Goal: Task Accomplishment & Management: Manage account settings

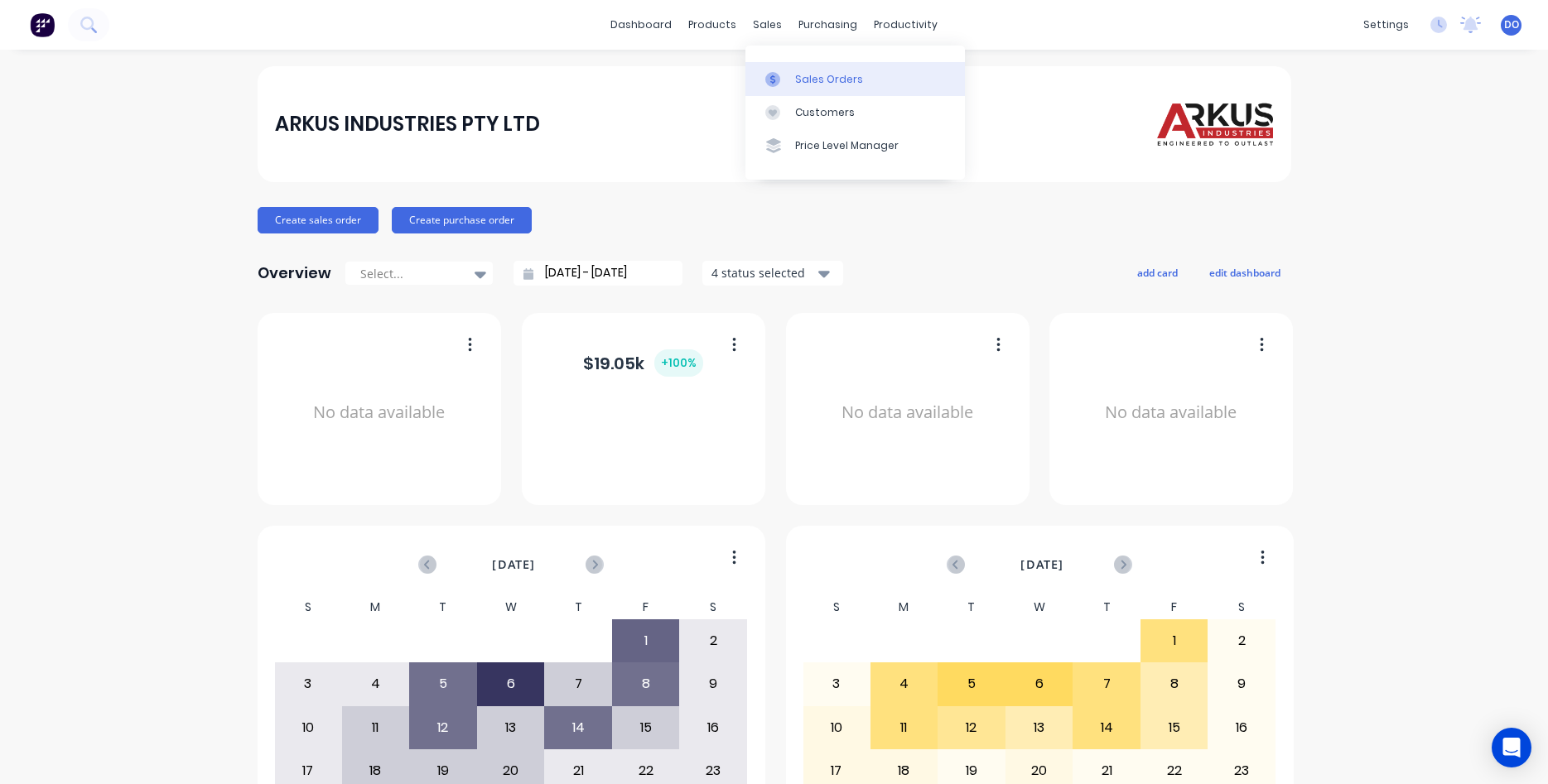
click at [796, 80] on div "Sales Orders" at bounding box center [829, 79] width 68 height 15
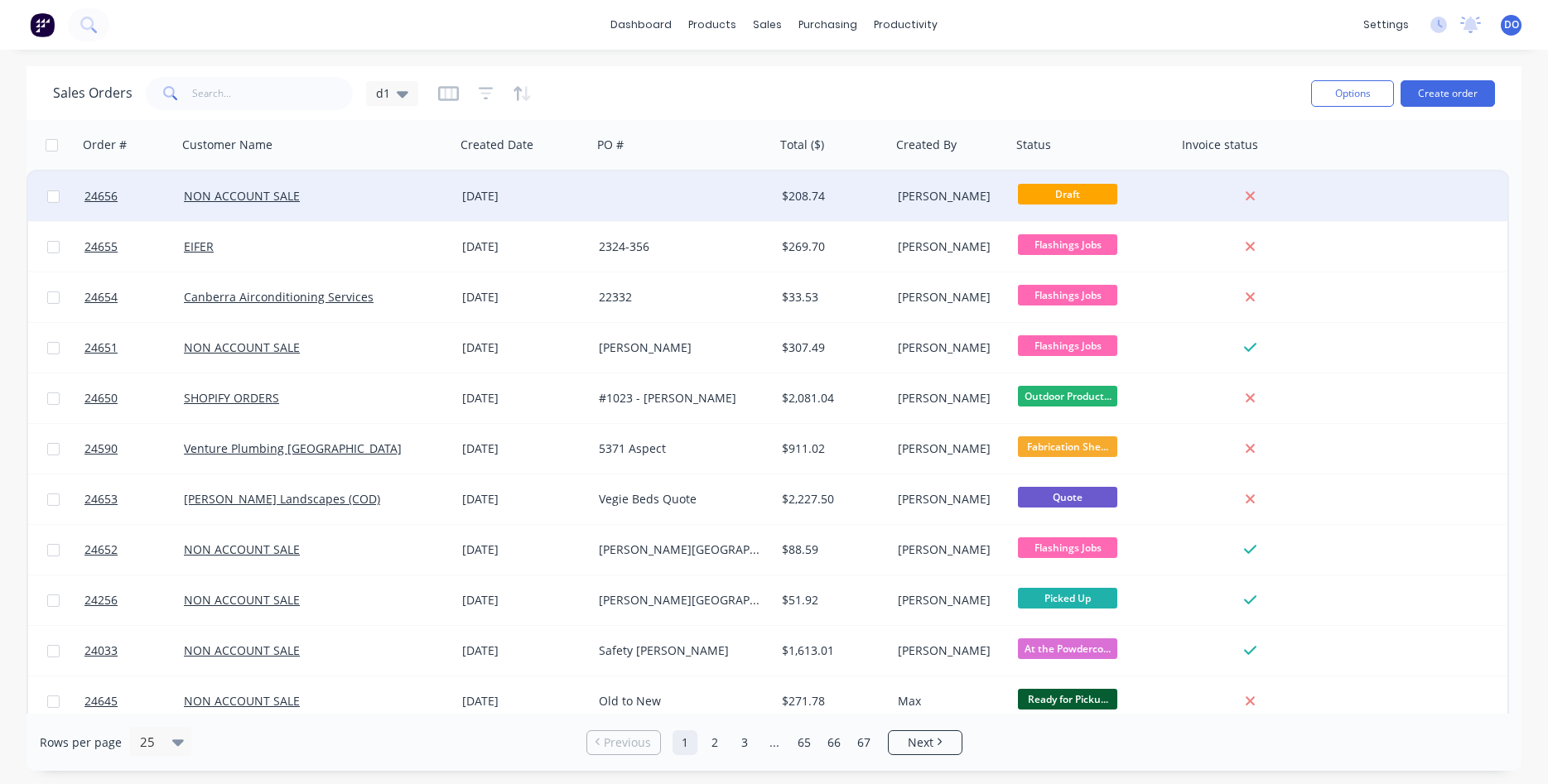
click at [499, 197] on div "[DATE]" at bounding box center [524, 196] width 123 height 16
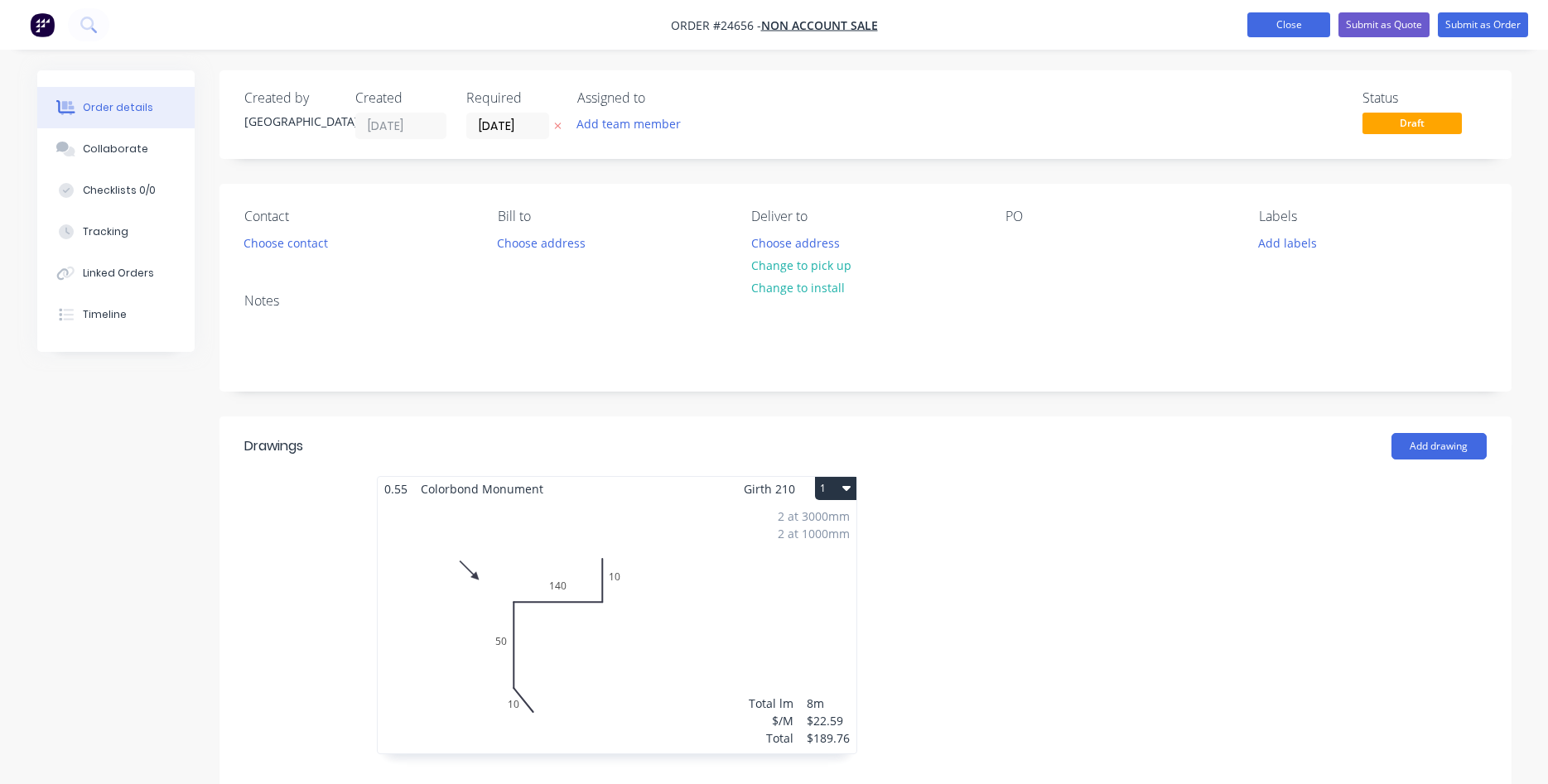
click at [1289, 21] on button "Close" at bounding box center [1289, 25] width 83 height 25
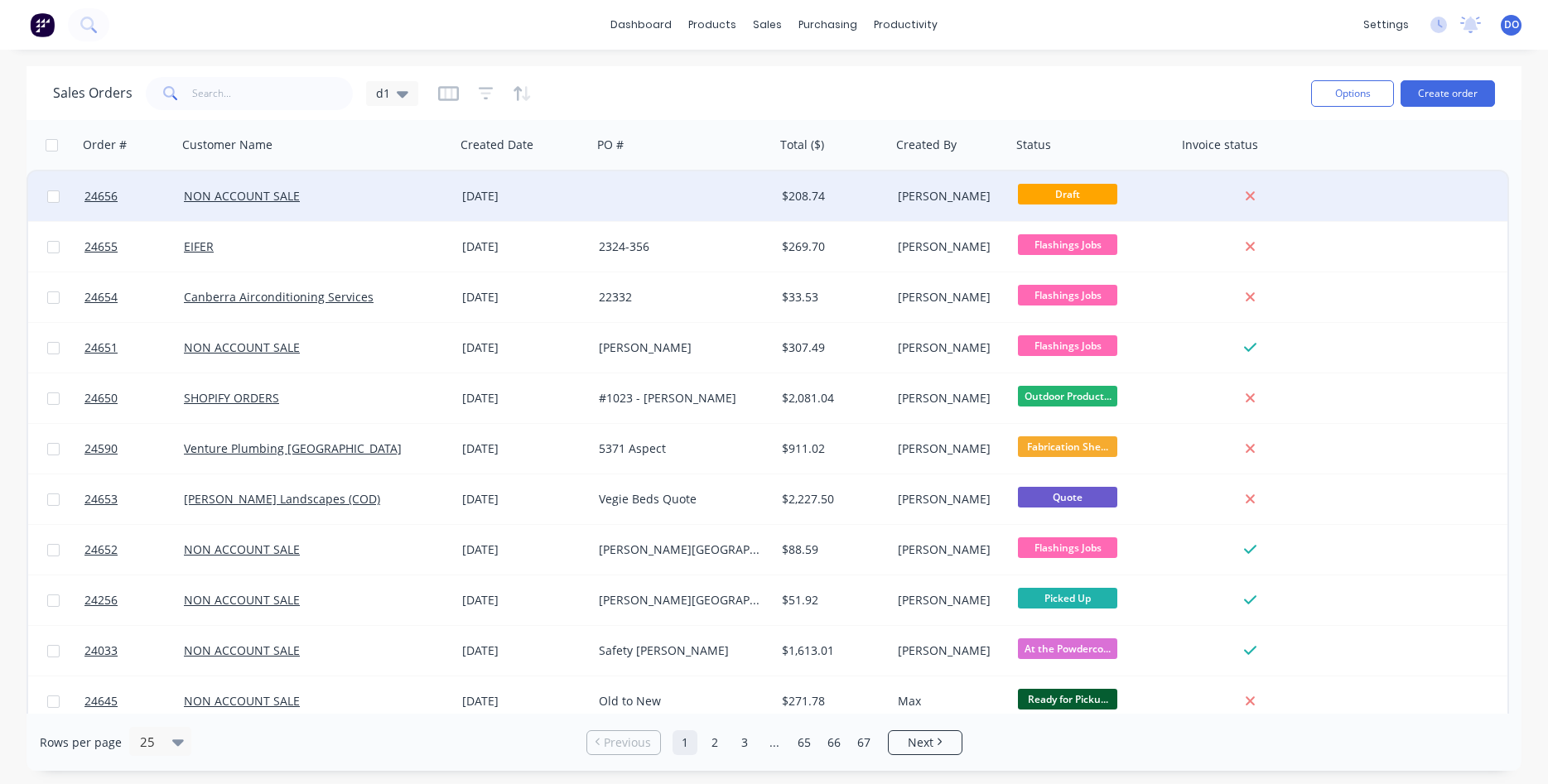
click at [474, 198] on div "[DATE]" at bounding box center [524, 196] width 123 height 16
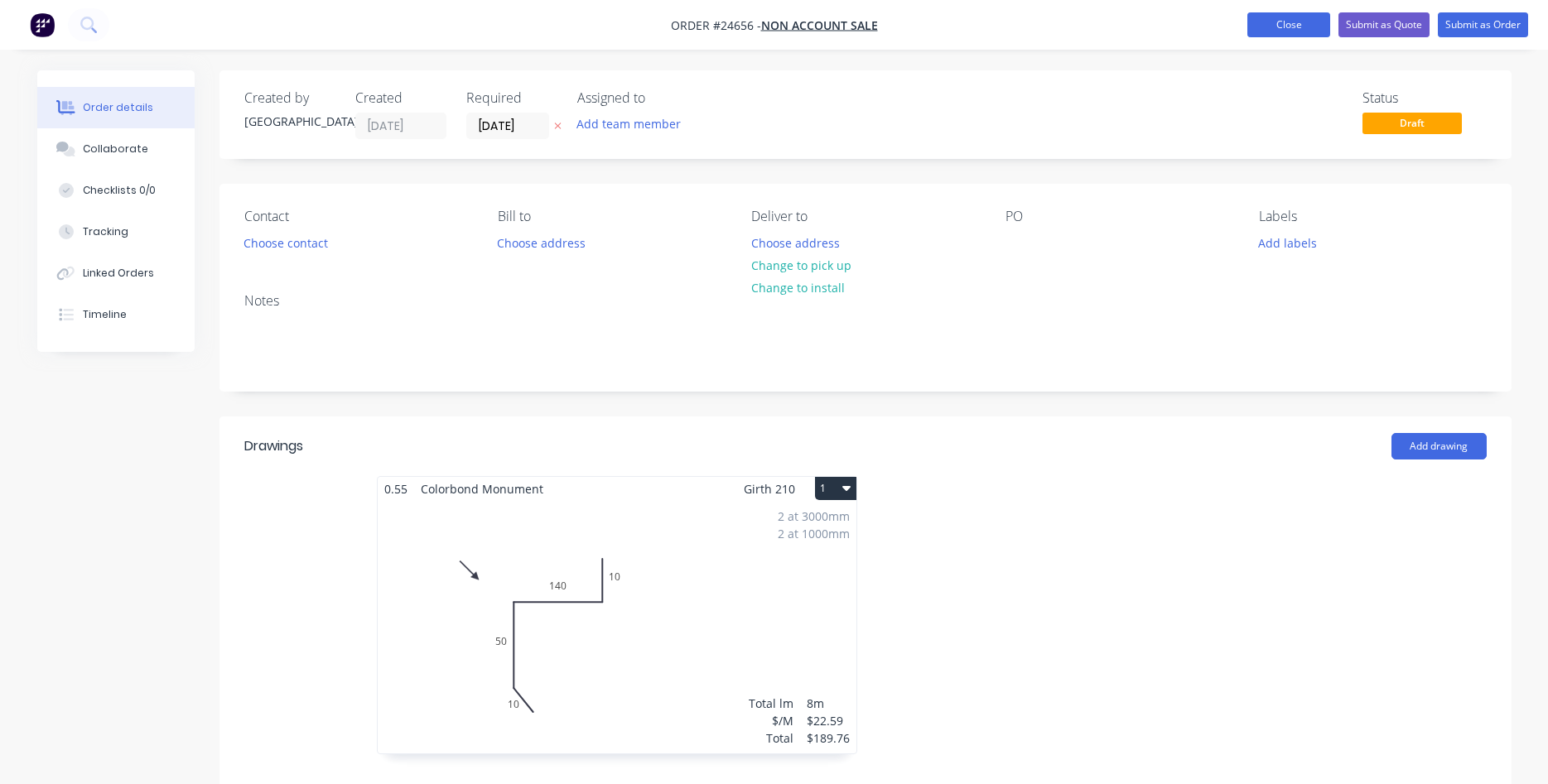
click at [1290, 27] on button "Close" at bounding box center [1289, 25] width 83 height 25
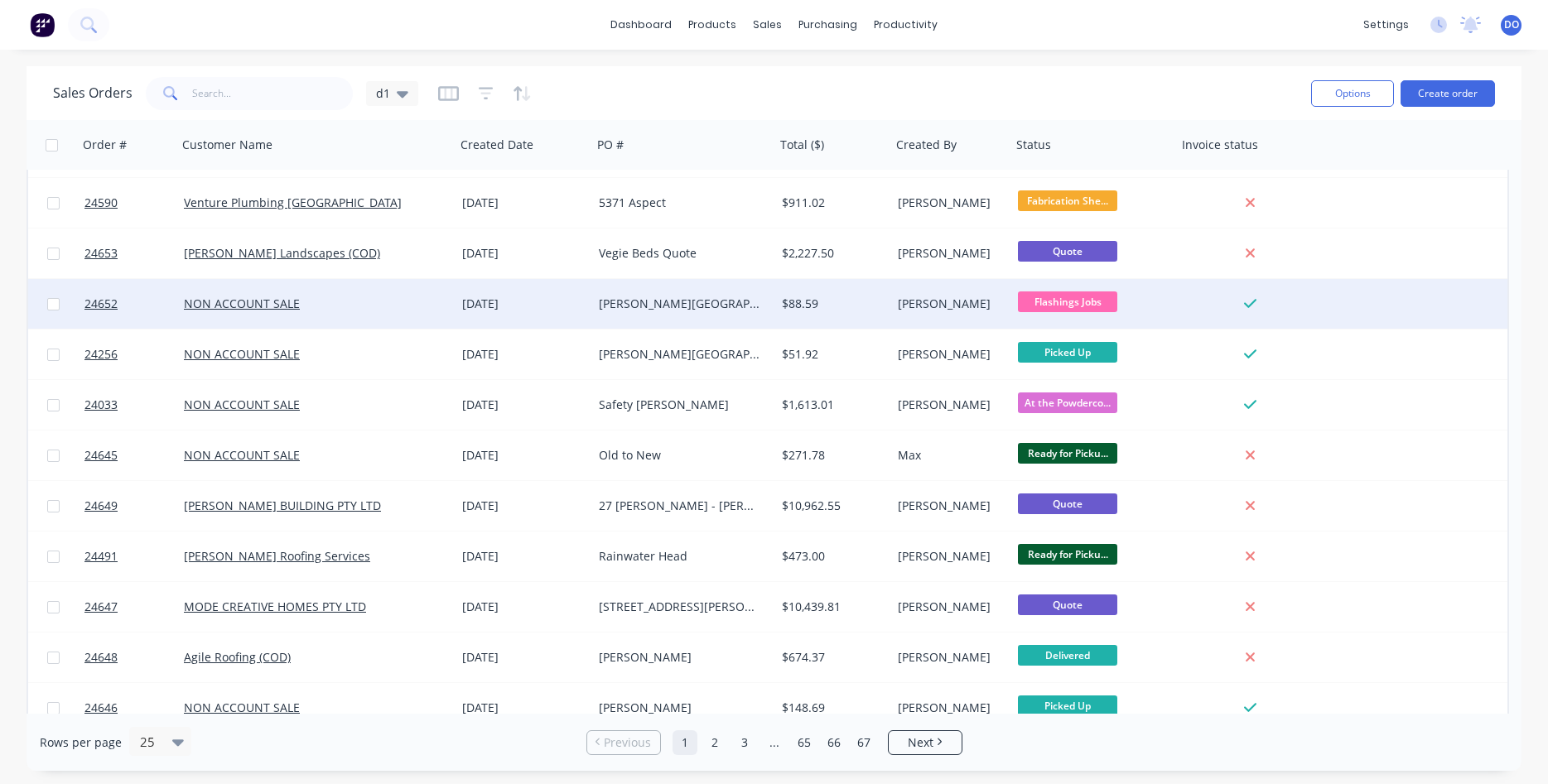
scroll to position [283, 0]
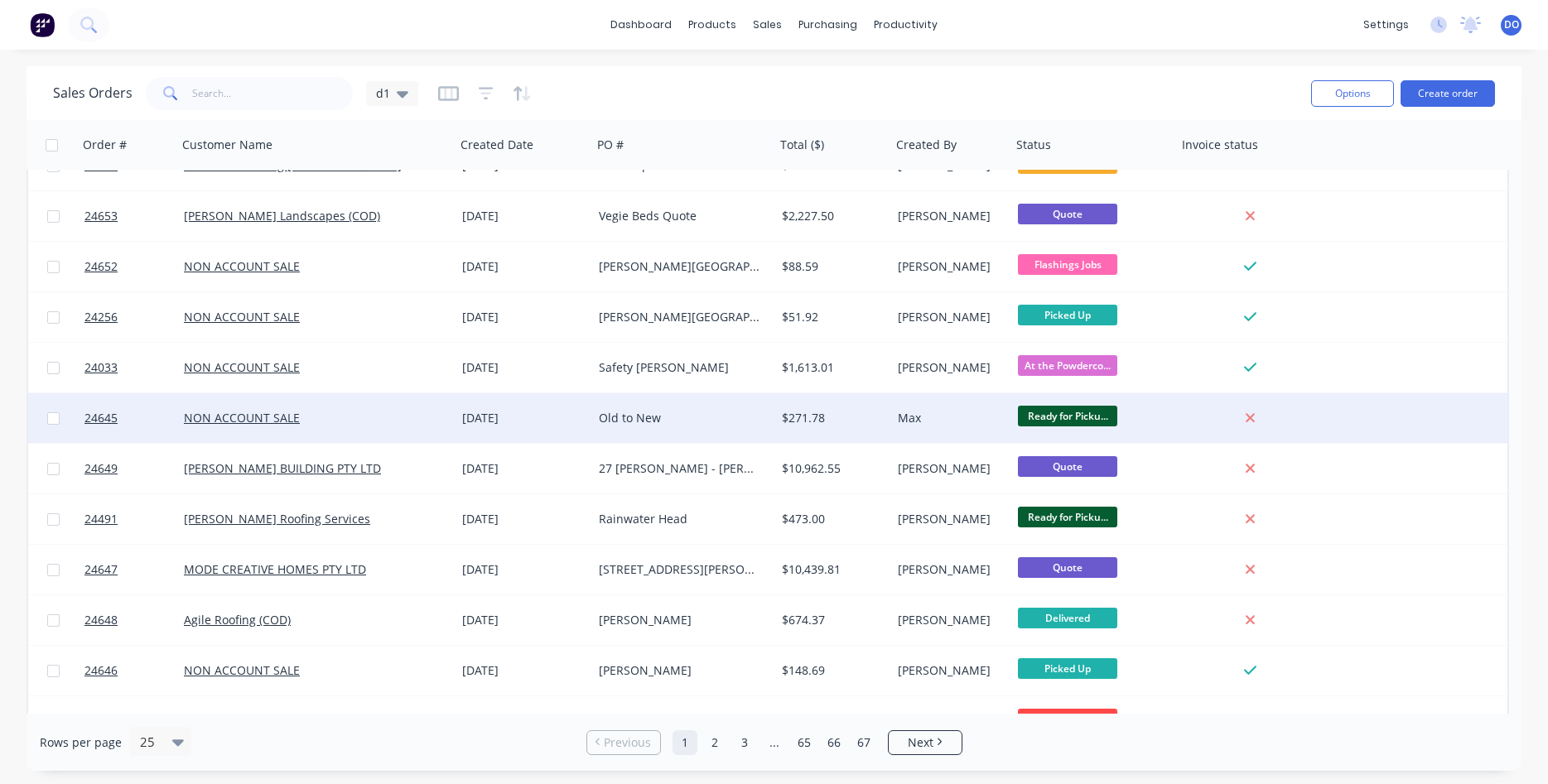
click at [985, 418] on div "Max" at bounding box center [949, 418] width 102 height 16
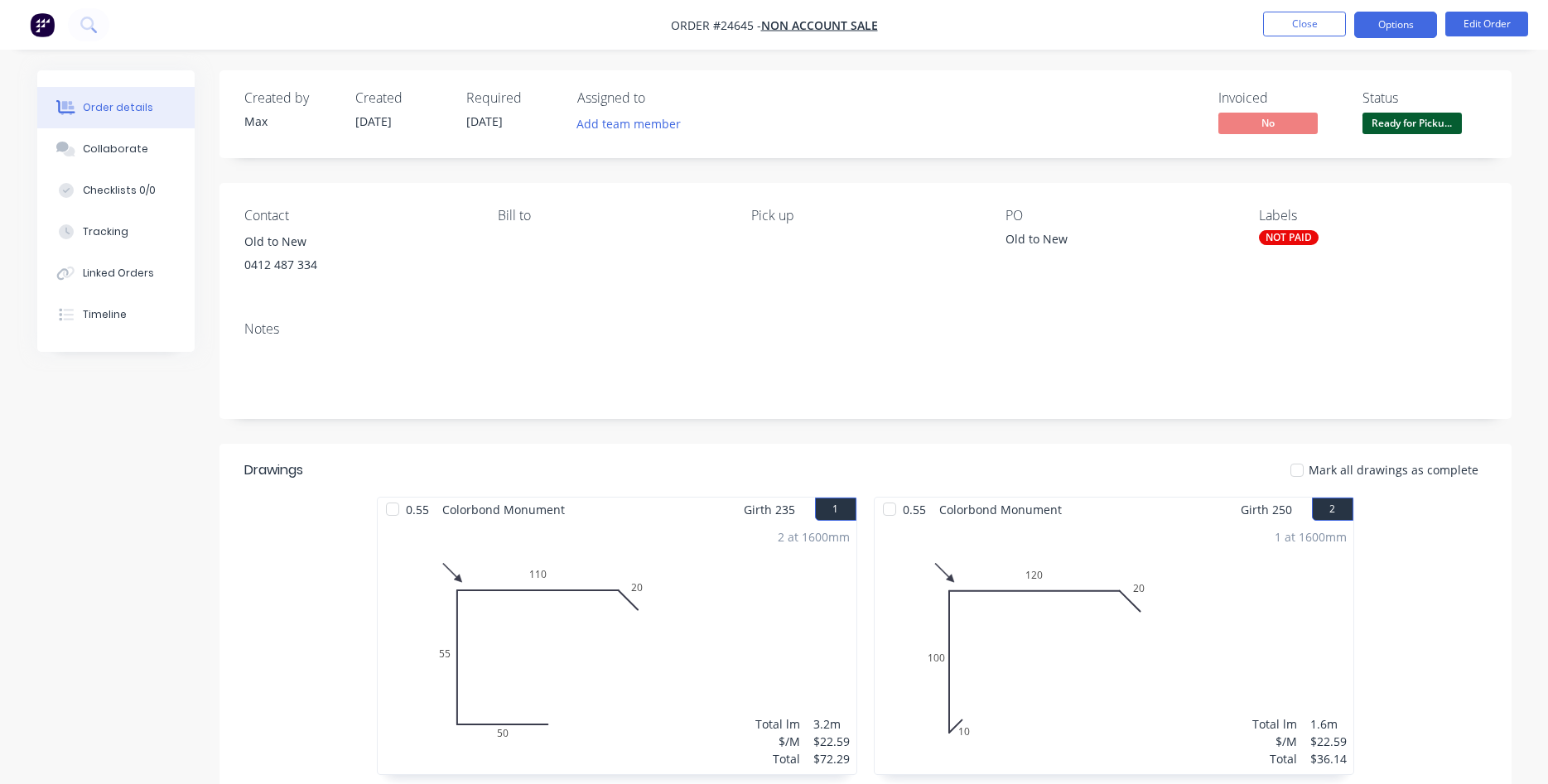
click at [1414, 28] on button "Options" at bounding box center [1396, 25] width 83 height 27
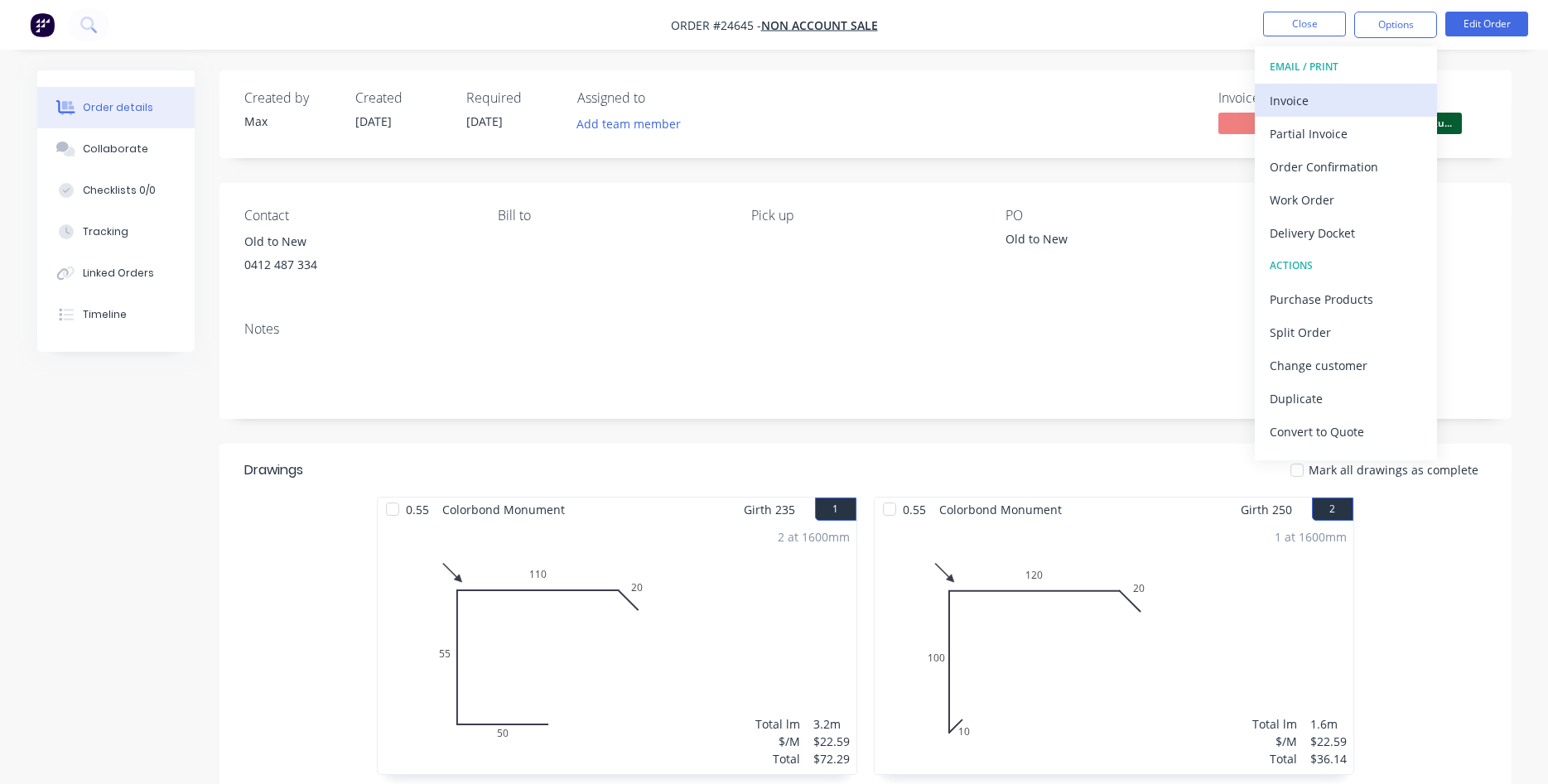
click at [1319, 105] on div "Invoice" at bounding box center [1346, 101] width 152 height 24
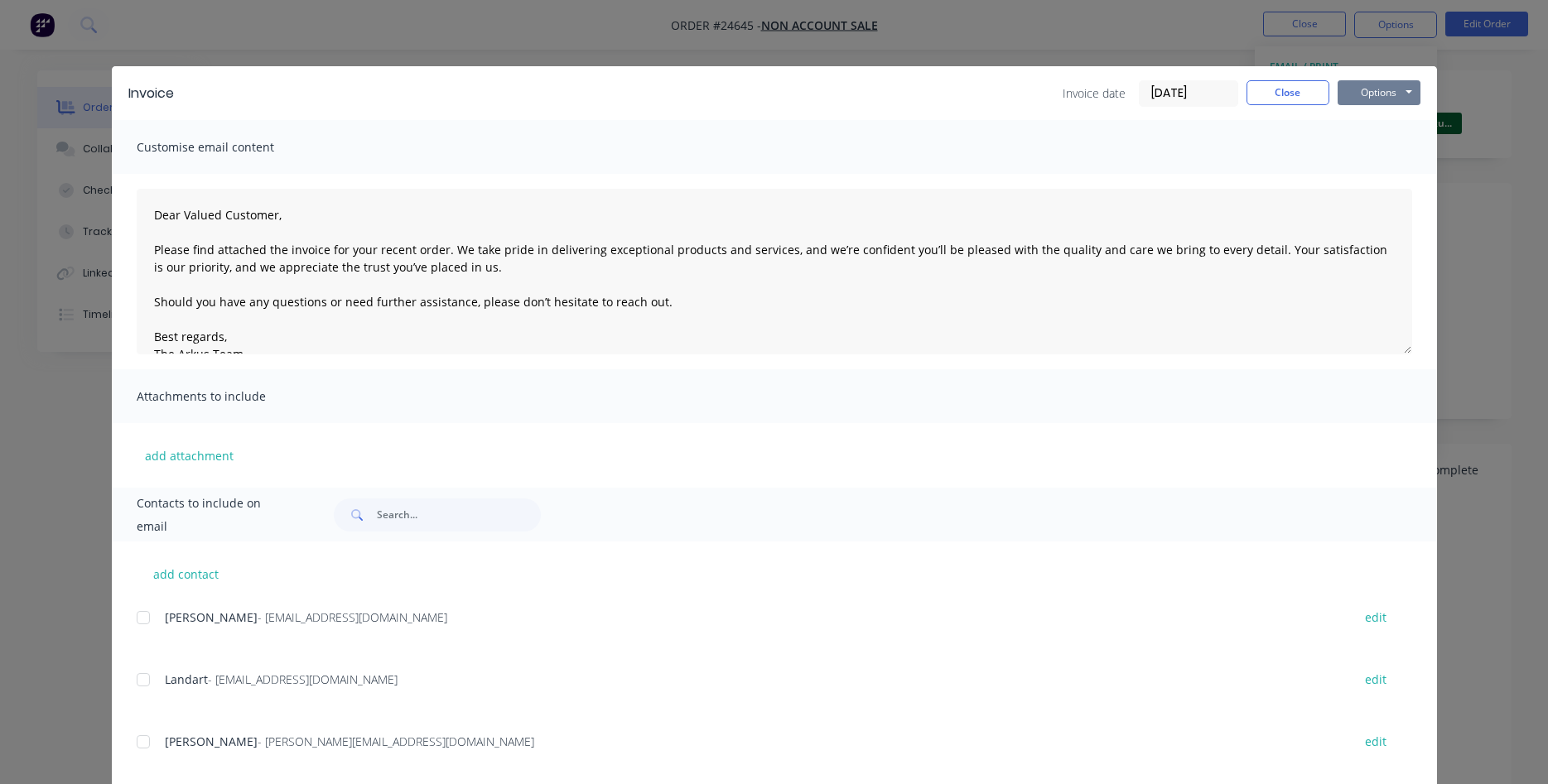
click at [1370, 94] on button "Options" at bounding box center [1378, 92] width 83 height 25
click at [1391, 154] on button "Print" at bounding box center [1390, 150] width 106 height 27
click at [1313, 97] on button "Close" at bounding box center [1288, 92] width 83 height 25
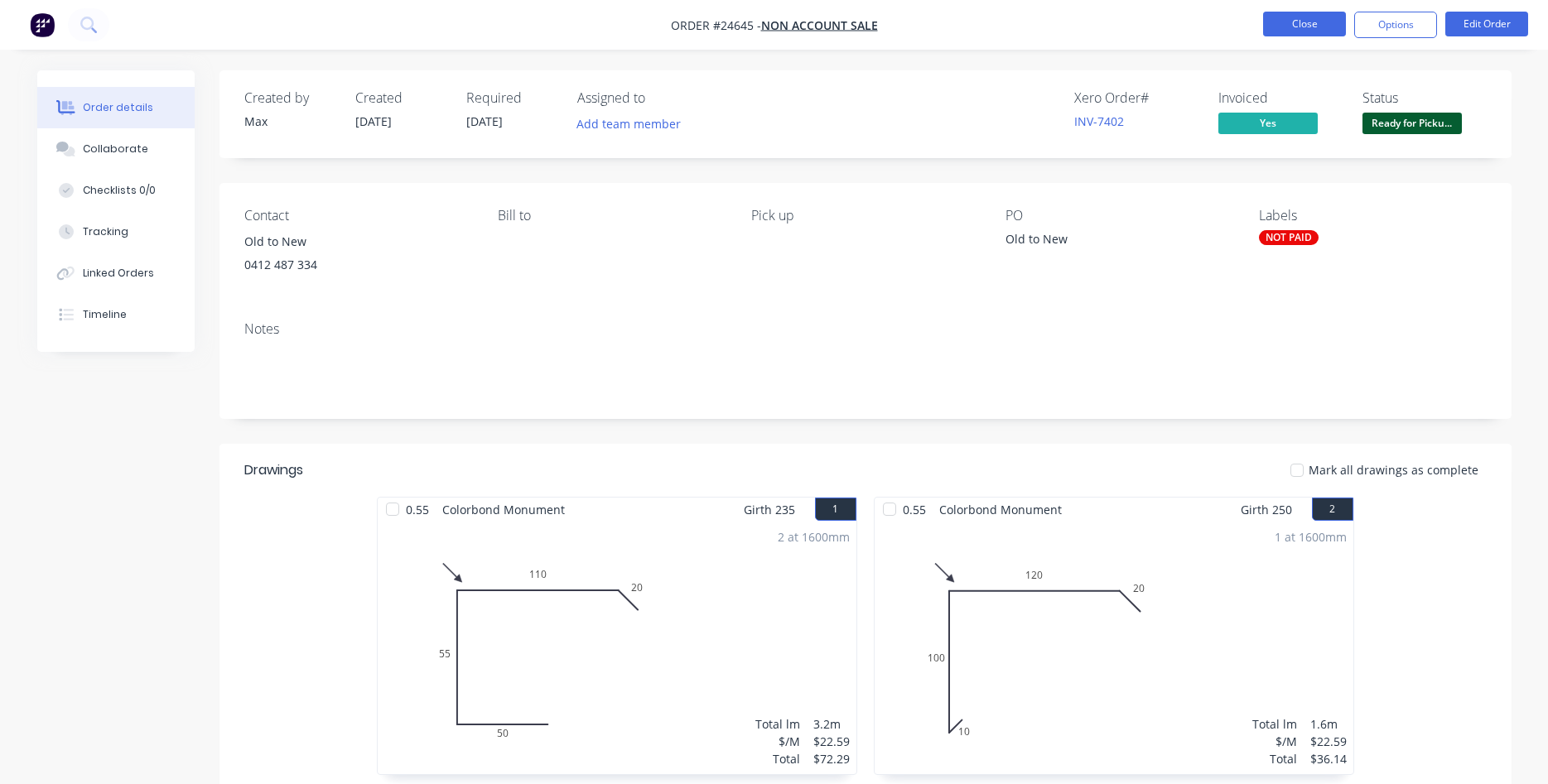
click at [1320, 28] on button "Close" at bounding box center [1304, 24] width 83 height 25
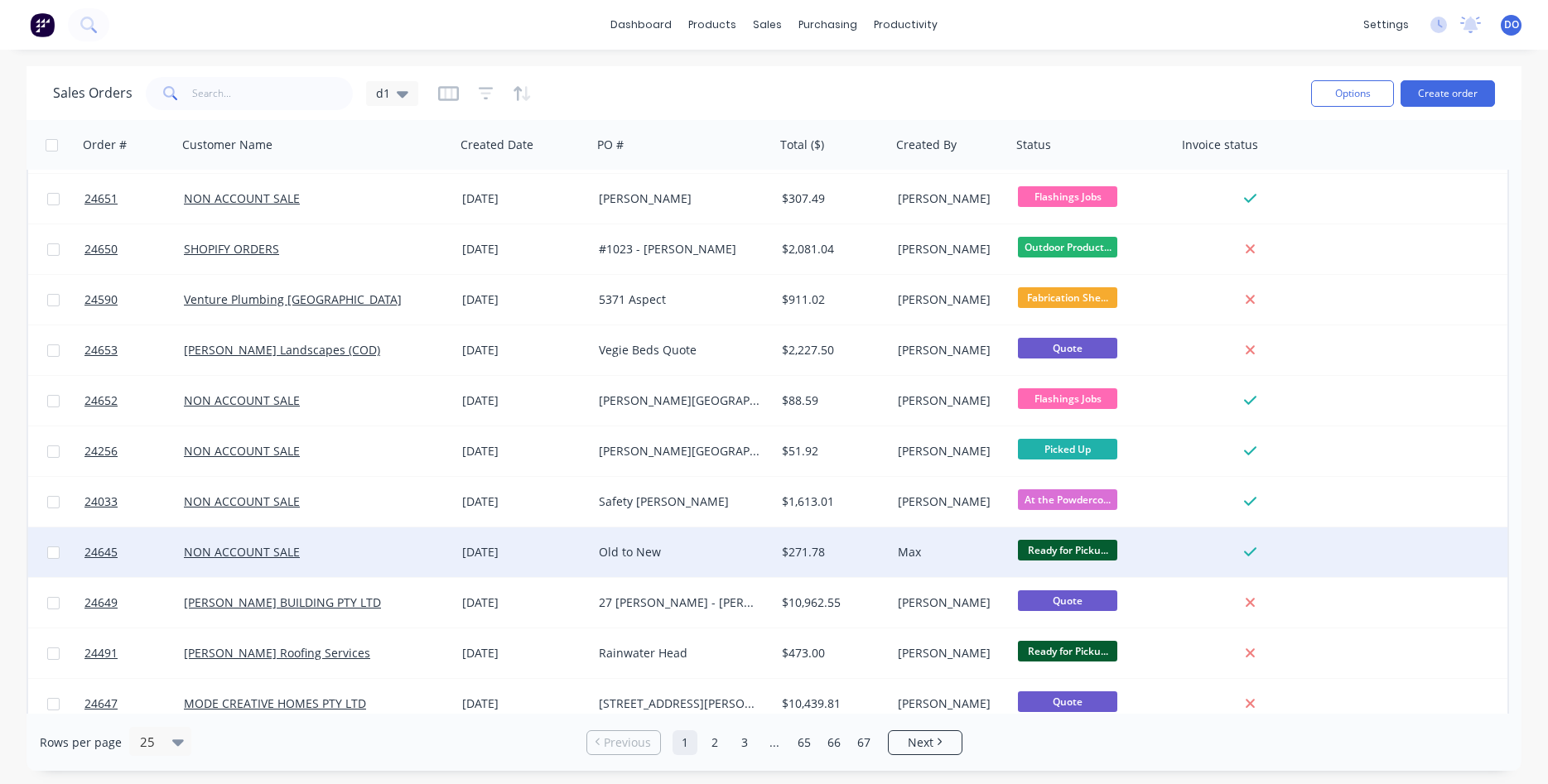
scroll to position [189, 0]
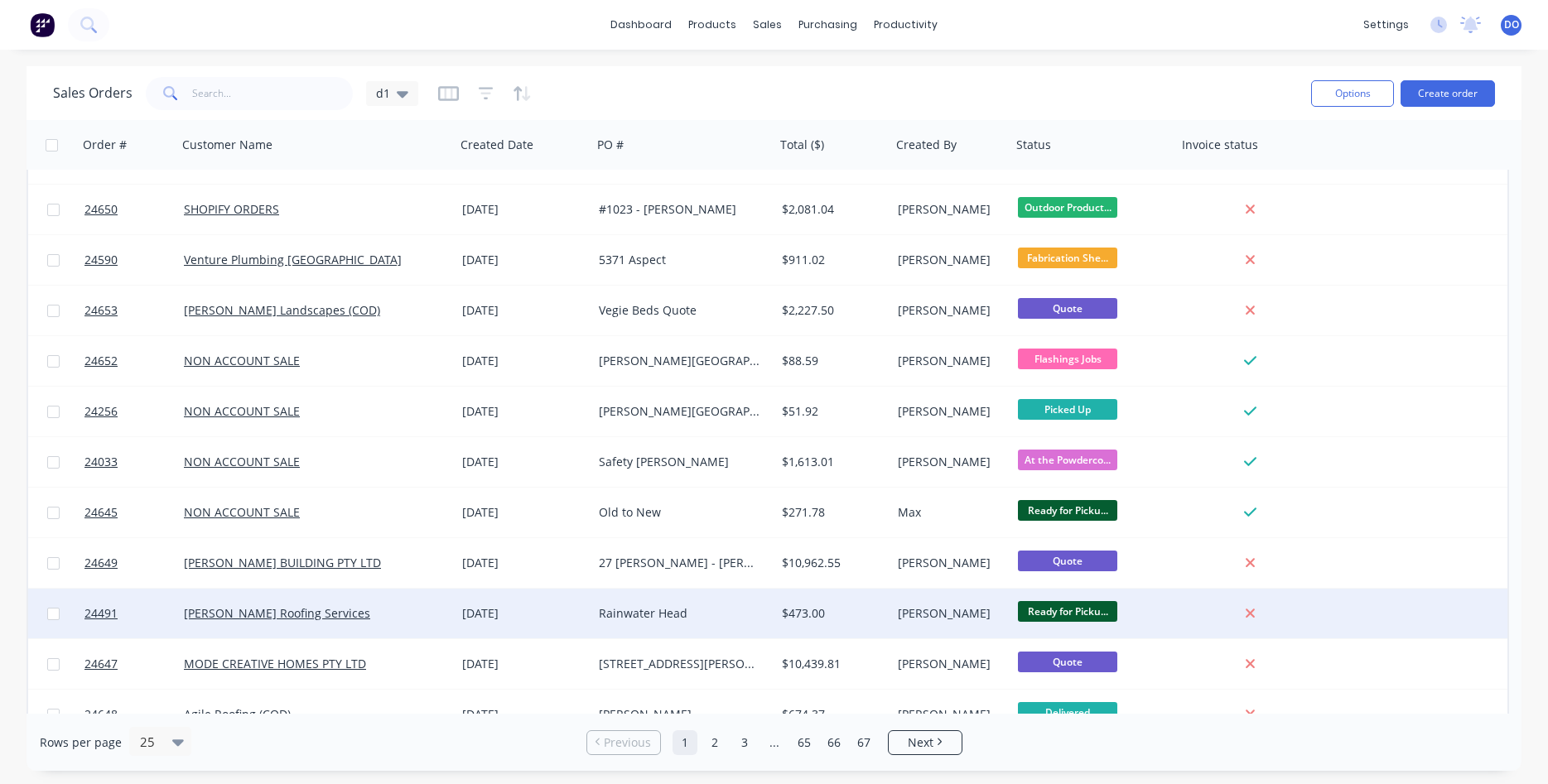
click at [961, 611] on div "[PERSON_NAME]" at bounding box center [949, 613] width 102 height 16
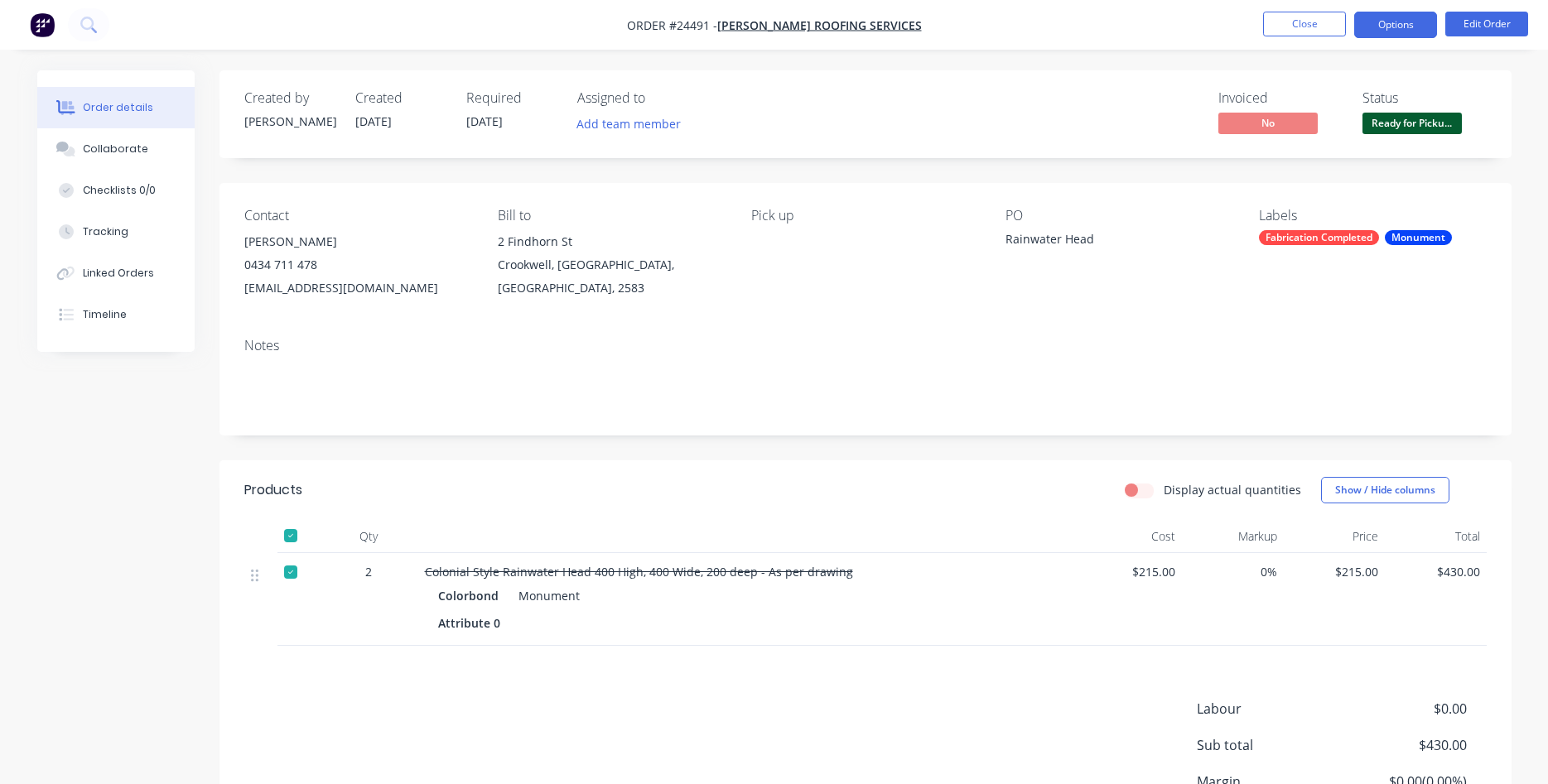
click at [1402, 27] on button "Options" at bounding box center [1396, 25] width 83 height 27
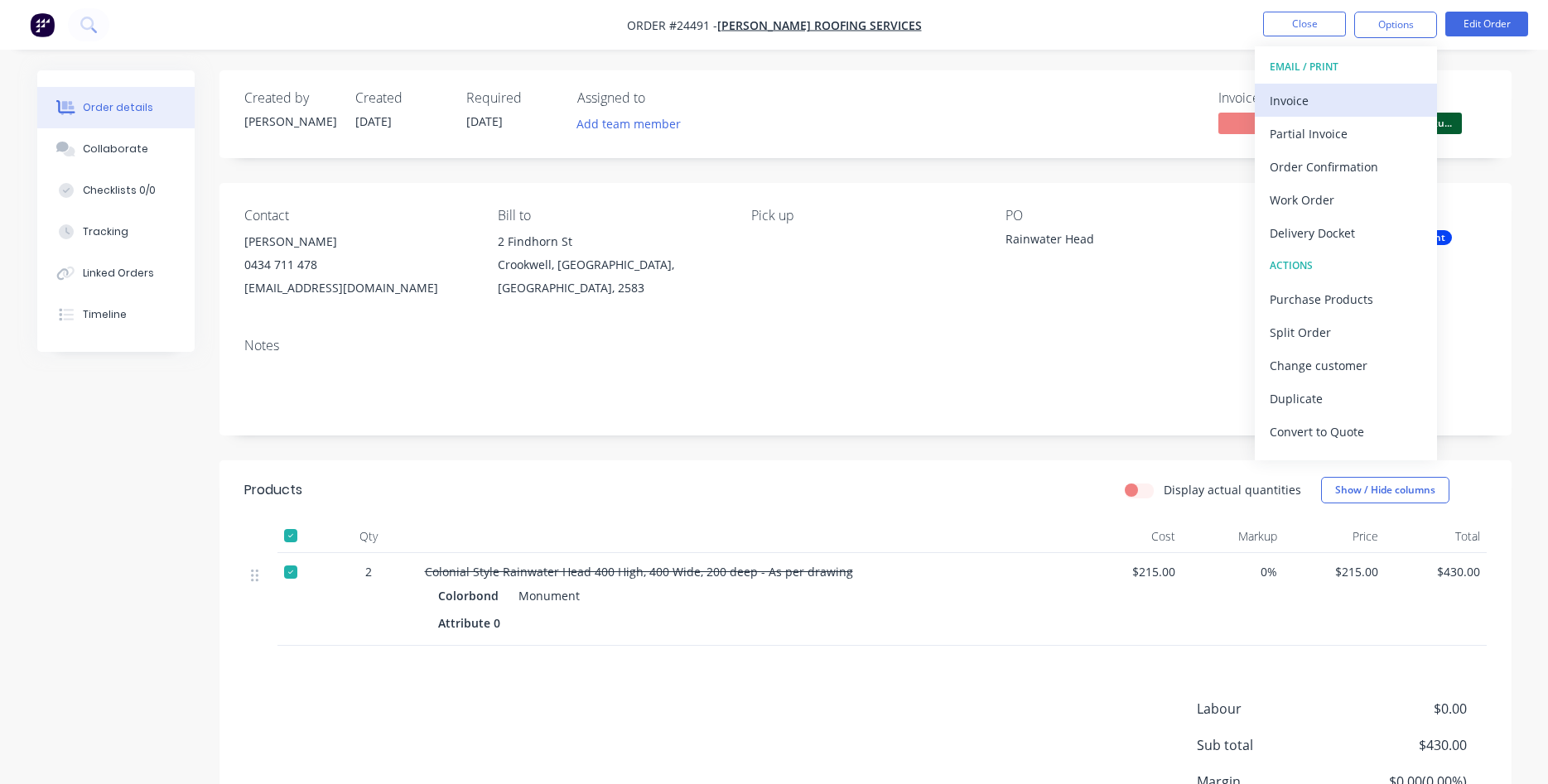
click at [1323, 108] on div "Invoice" at bounding box center [1346, 101] width 152 height 24
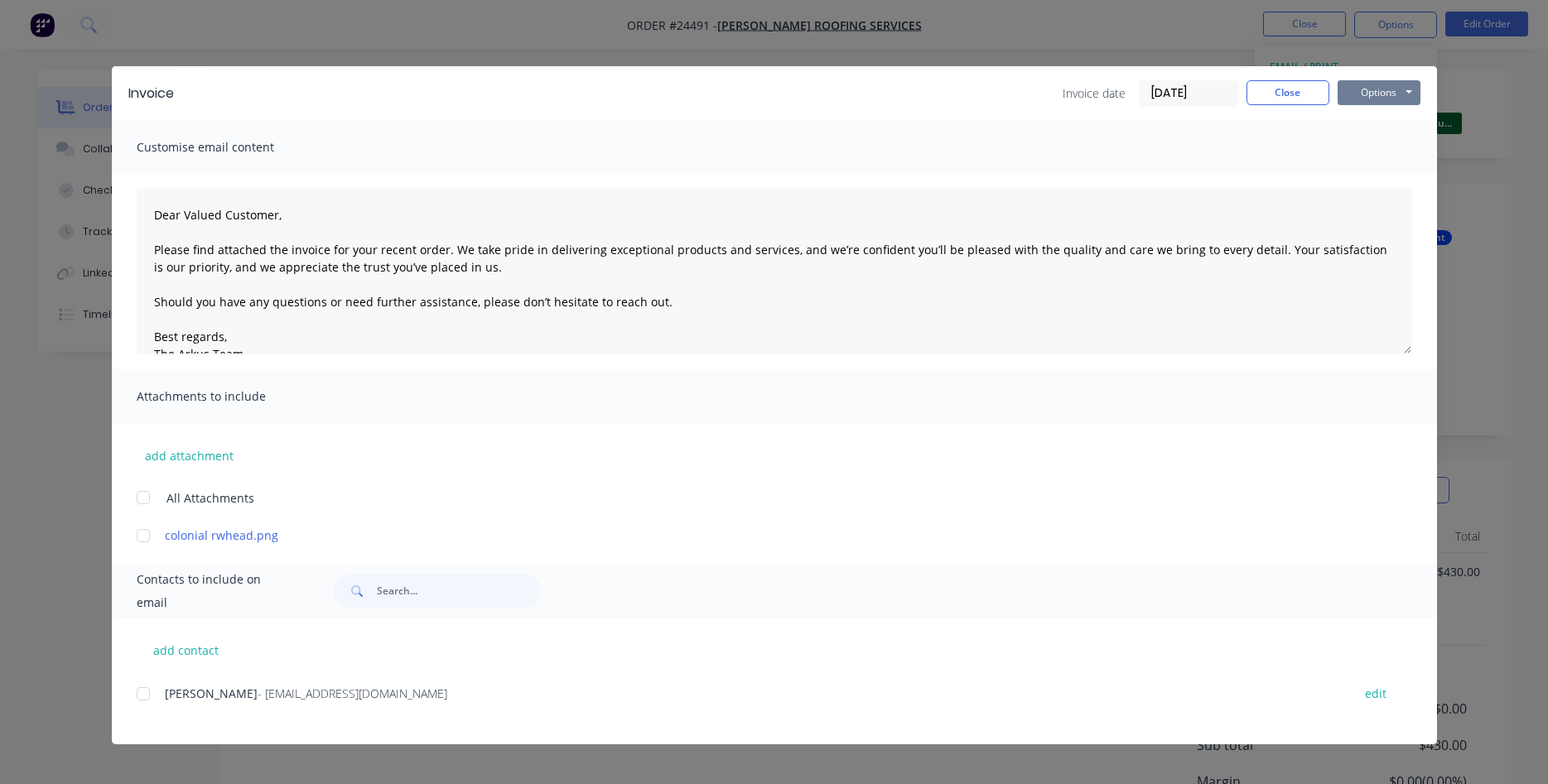
click at [1390, 89] on button "Options" at bounding box center [1378, 92] width 83 height 25
click at [1384, 154] on button "Print" at bounding box center [1390, 150] width 106 height 27
click at [1287, 96] on button "Close" at bounding box center [1288, 92] width 83 height 25
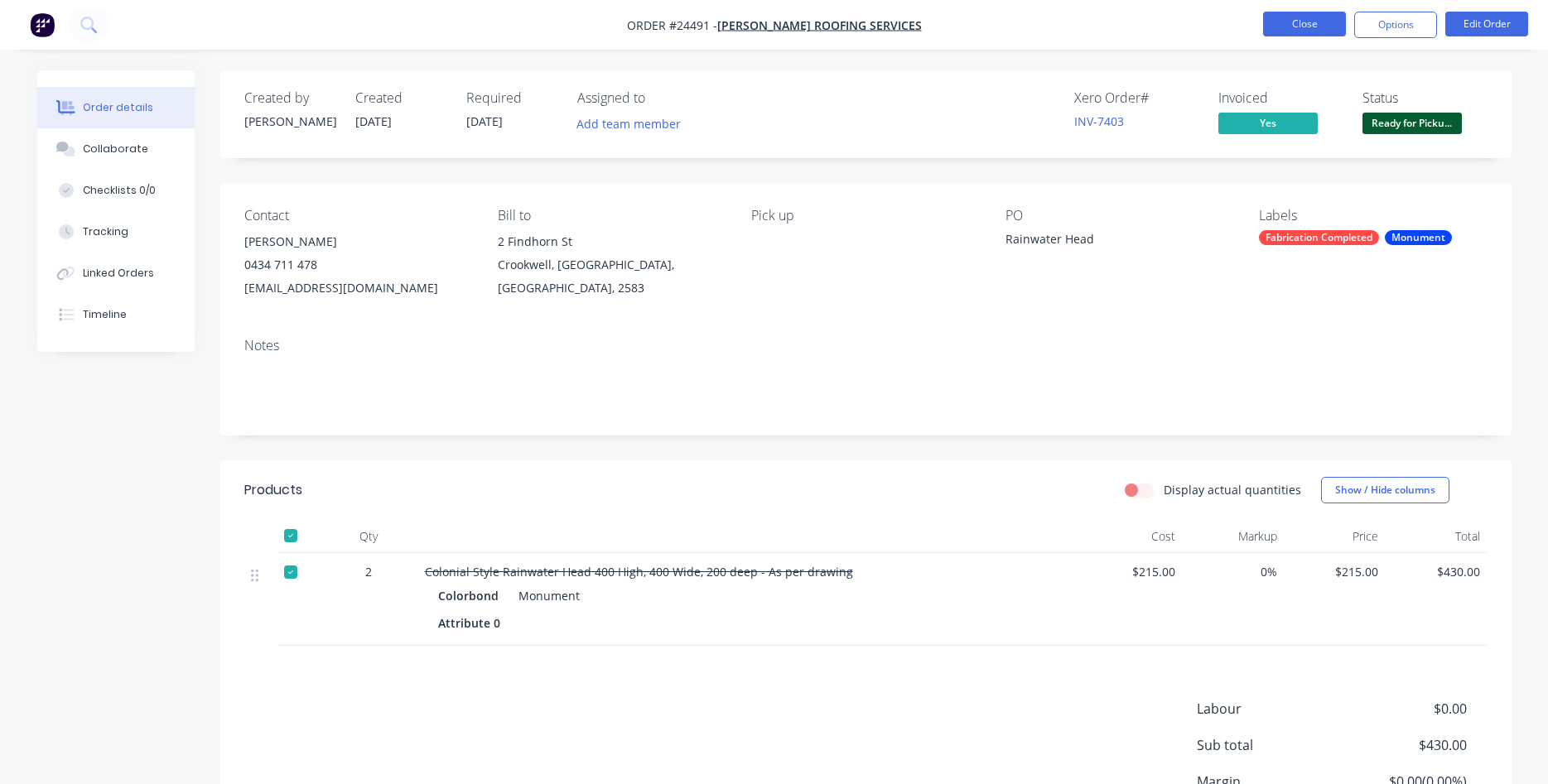
click at [1296, 27] on button "Close" at bounding box center [1304, 24] width 83 height 25
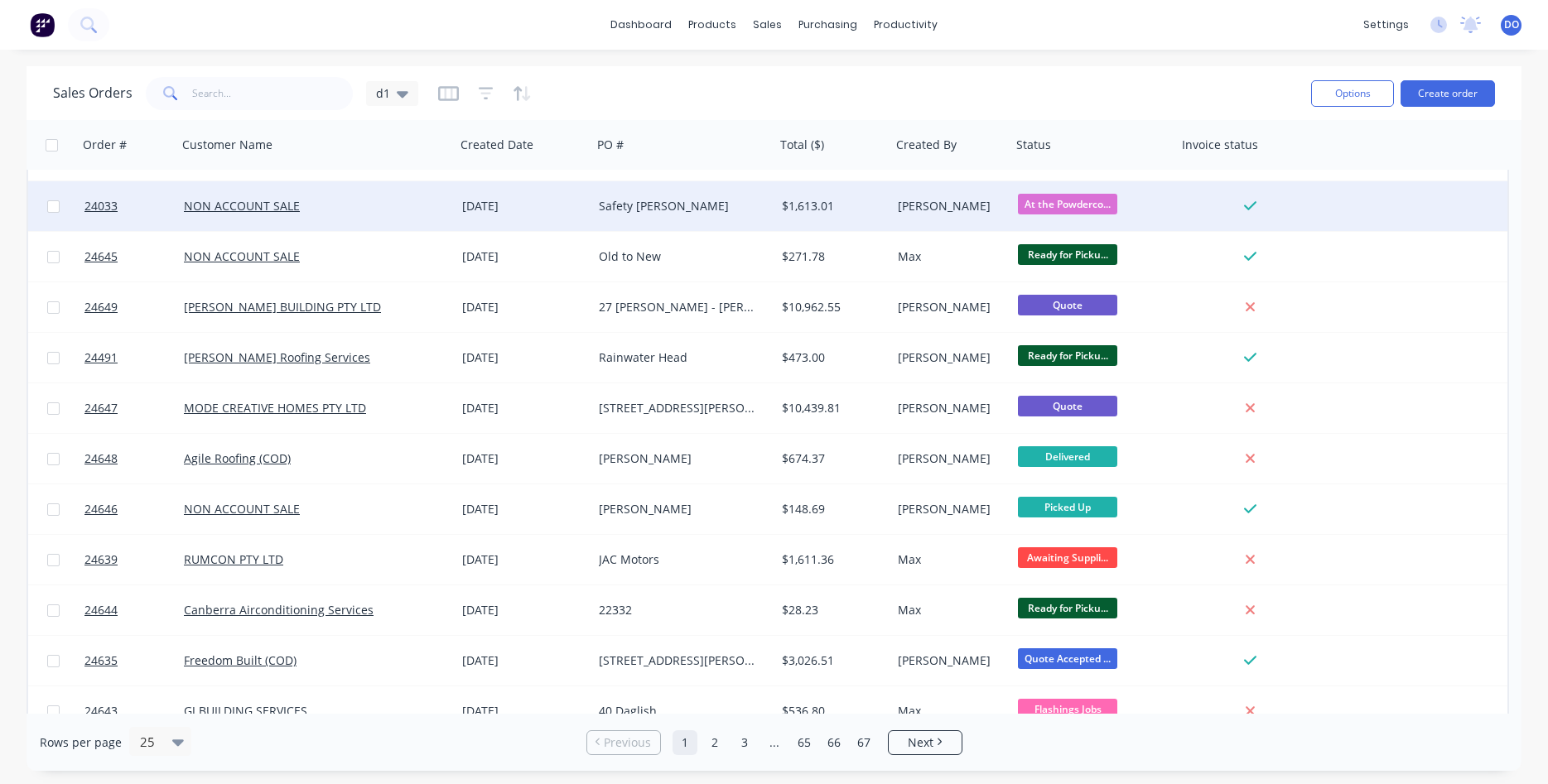
scroll to position [472, 0]
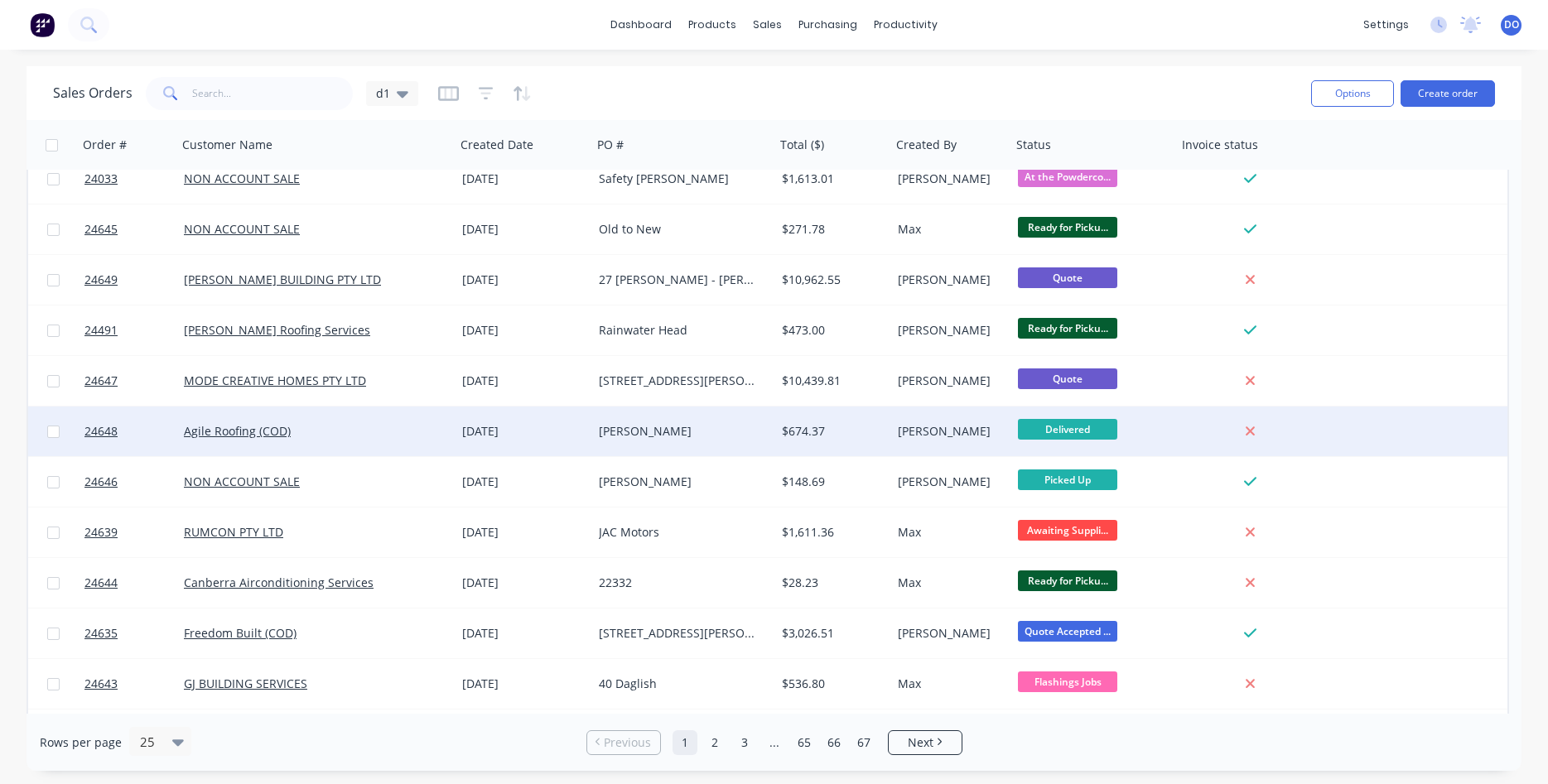
click at [1176, 431] on div "Delivered" at bounding box center [1093, 431] width 165 height 50
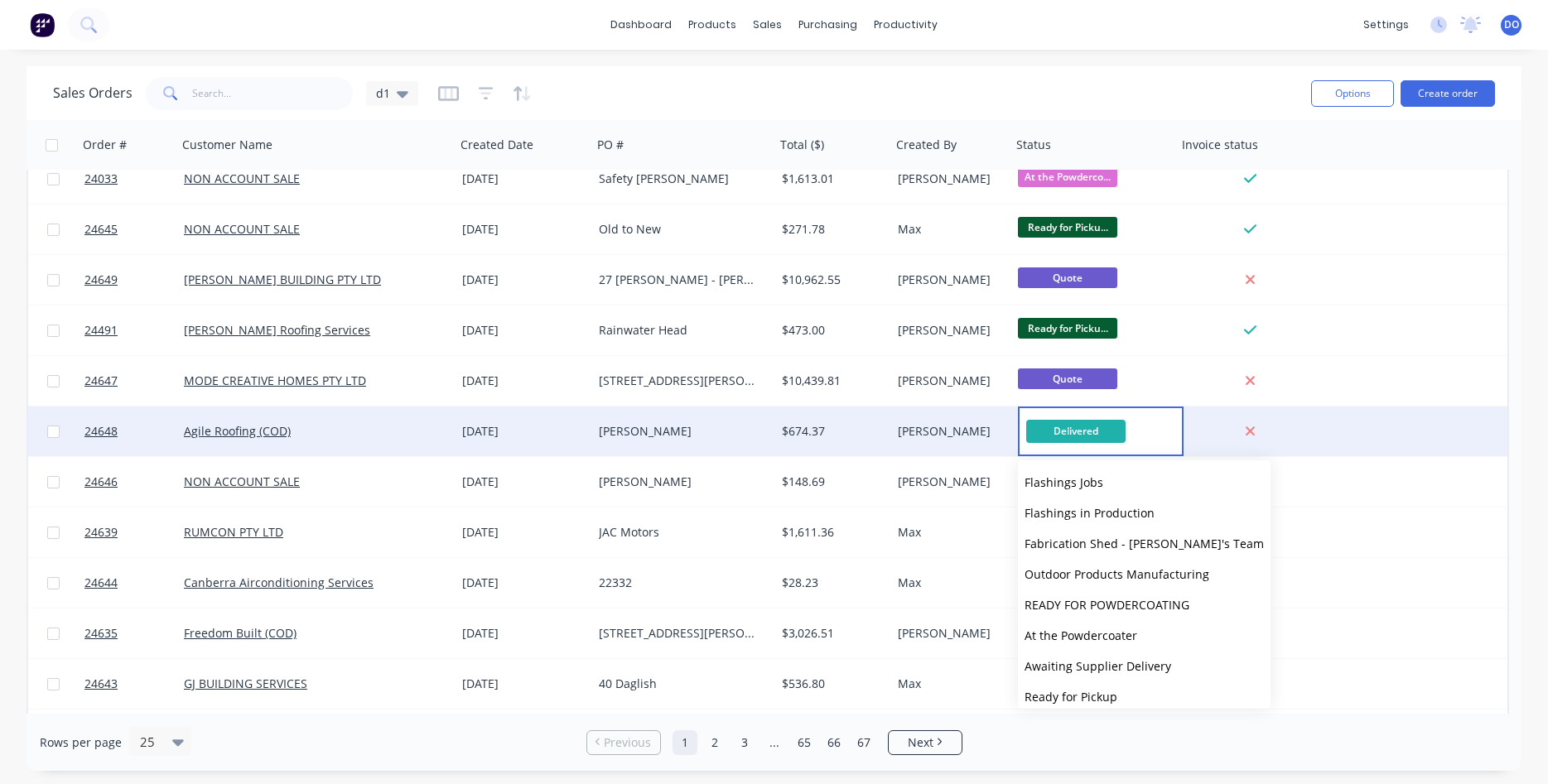
click at [909, 440] on div "[PERSON_NAME]" at bounding box center [951, 431] width 120 height 50
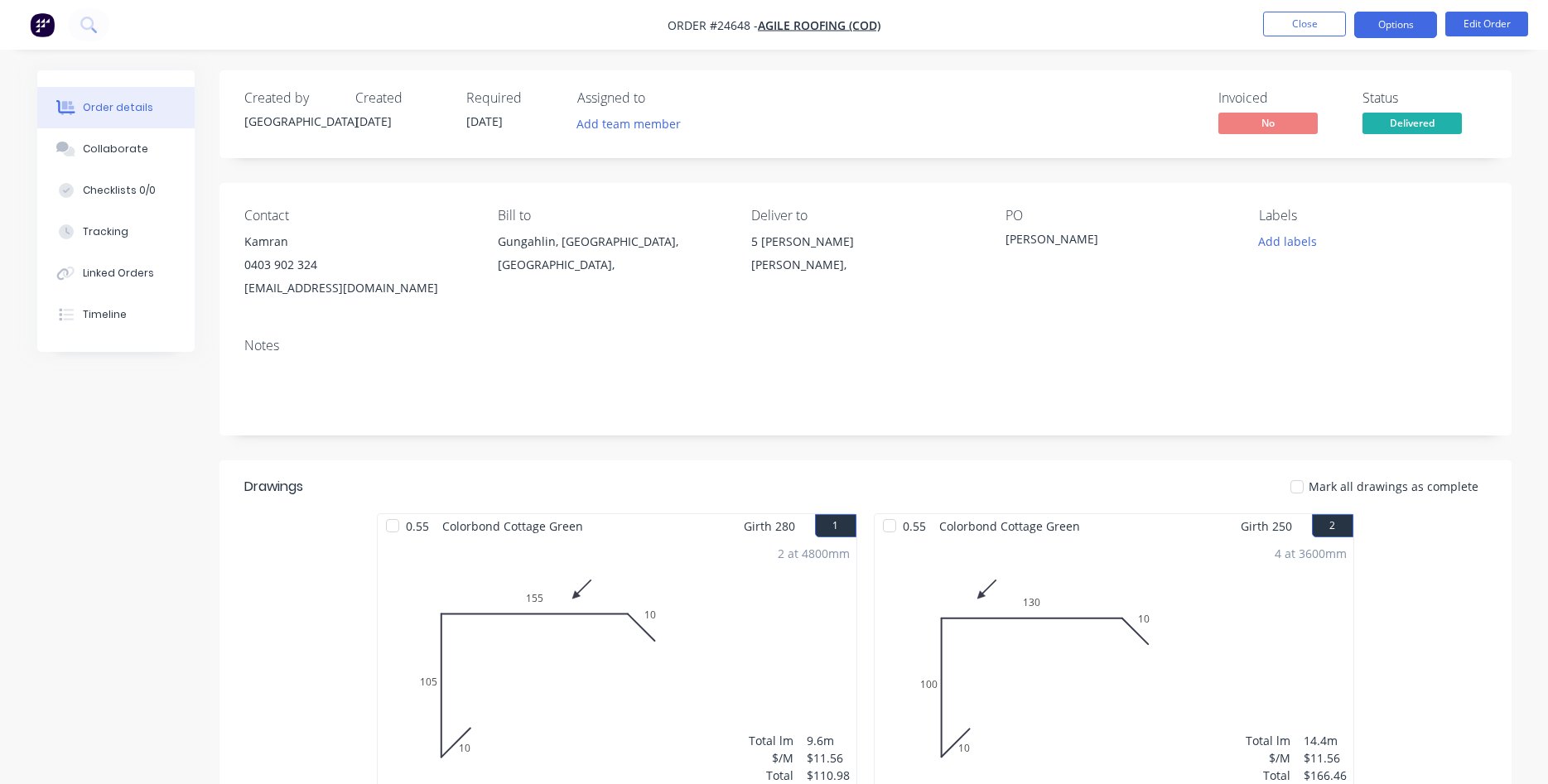
click at [1383, 20] on button "Options" at bounding box center [1396, 25] width 83 height 27
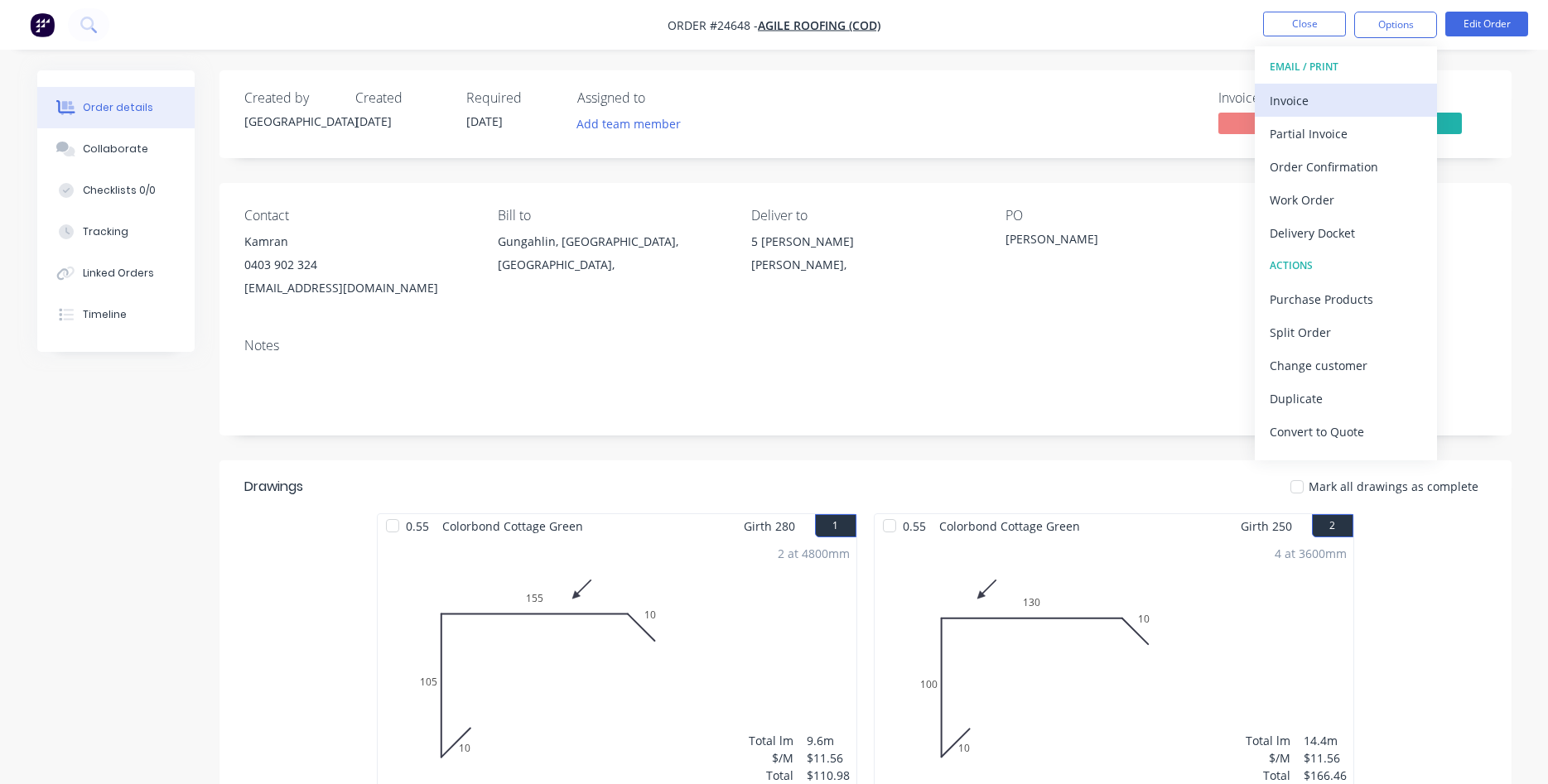
click at [1278, 101] on div "Invoice" at bounding box center [1346, 101] width 152 height 24
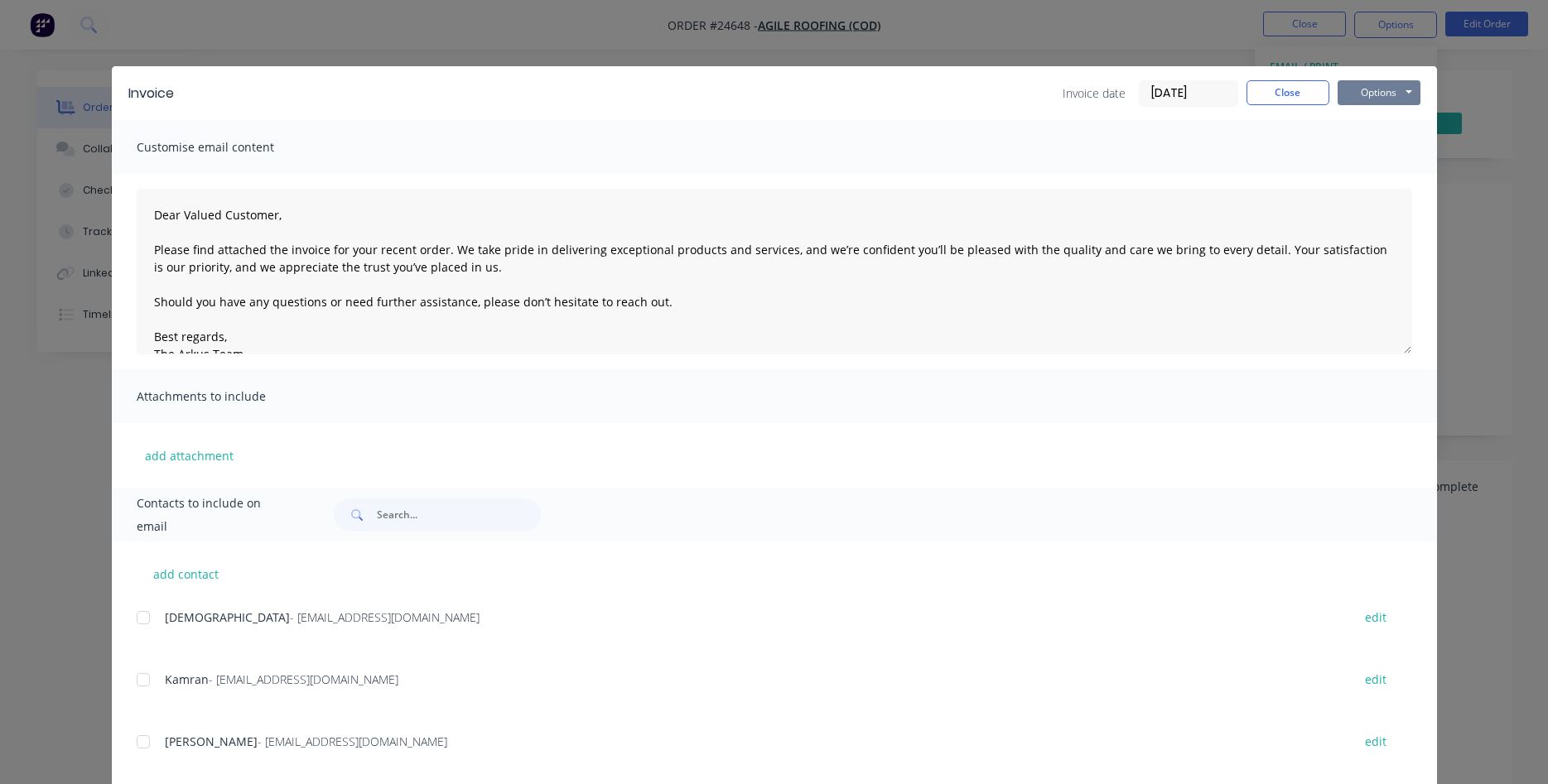
click at [1390, 83] on button "Options" at bounding box center [1378, 92] width 83 height 25
click at [1394, 147] on button "Print" at bounding box center [1390, 150] width 106 height 27
click at [1297, 98] on button "Close" at bounding box center [1288, 92] width 83 height 25
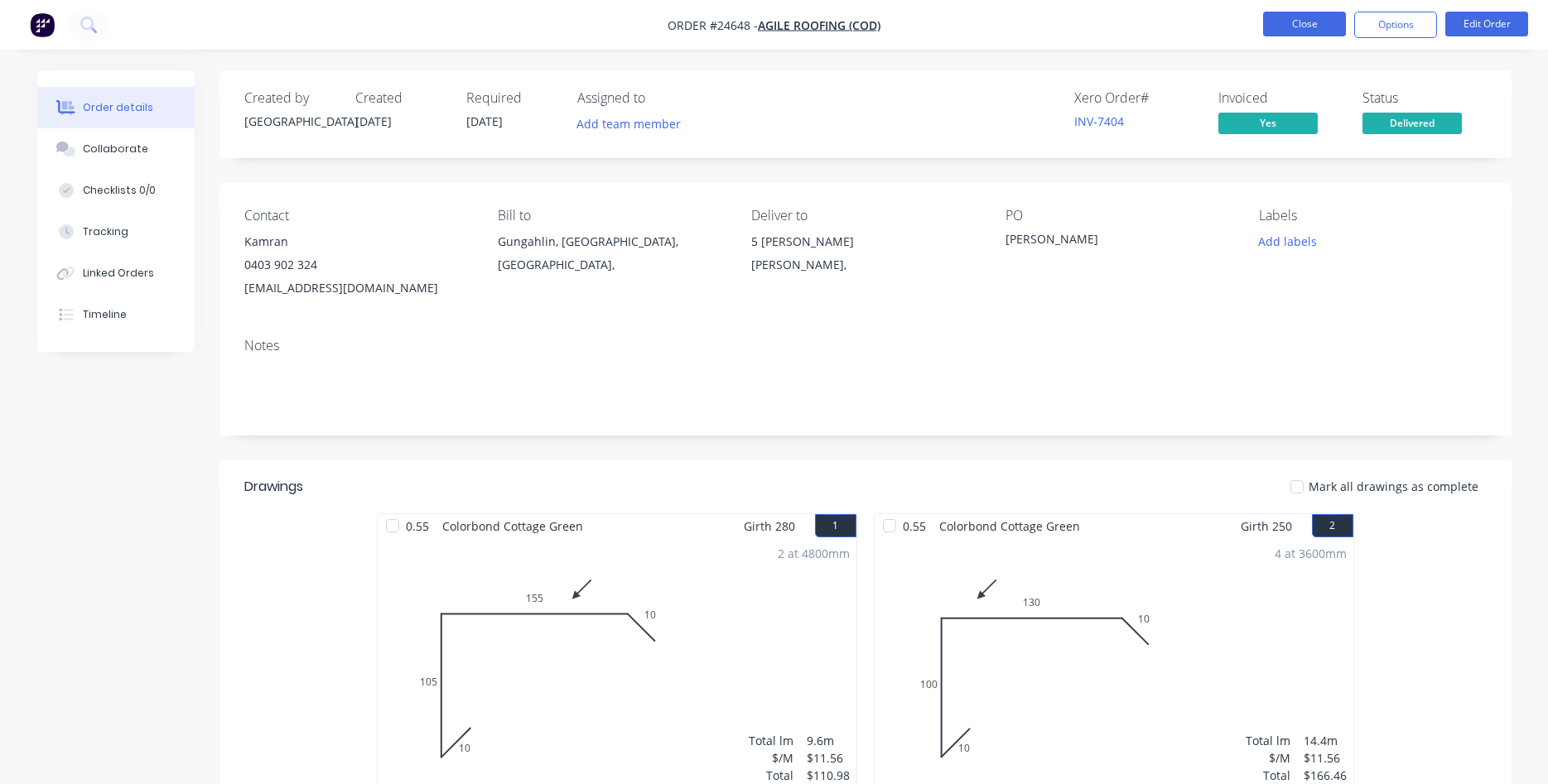
click at [1313, 18] on button "Close" at bounding box center [1304, 24] width 83 height 25
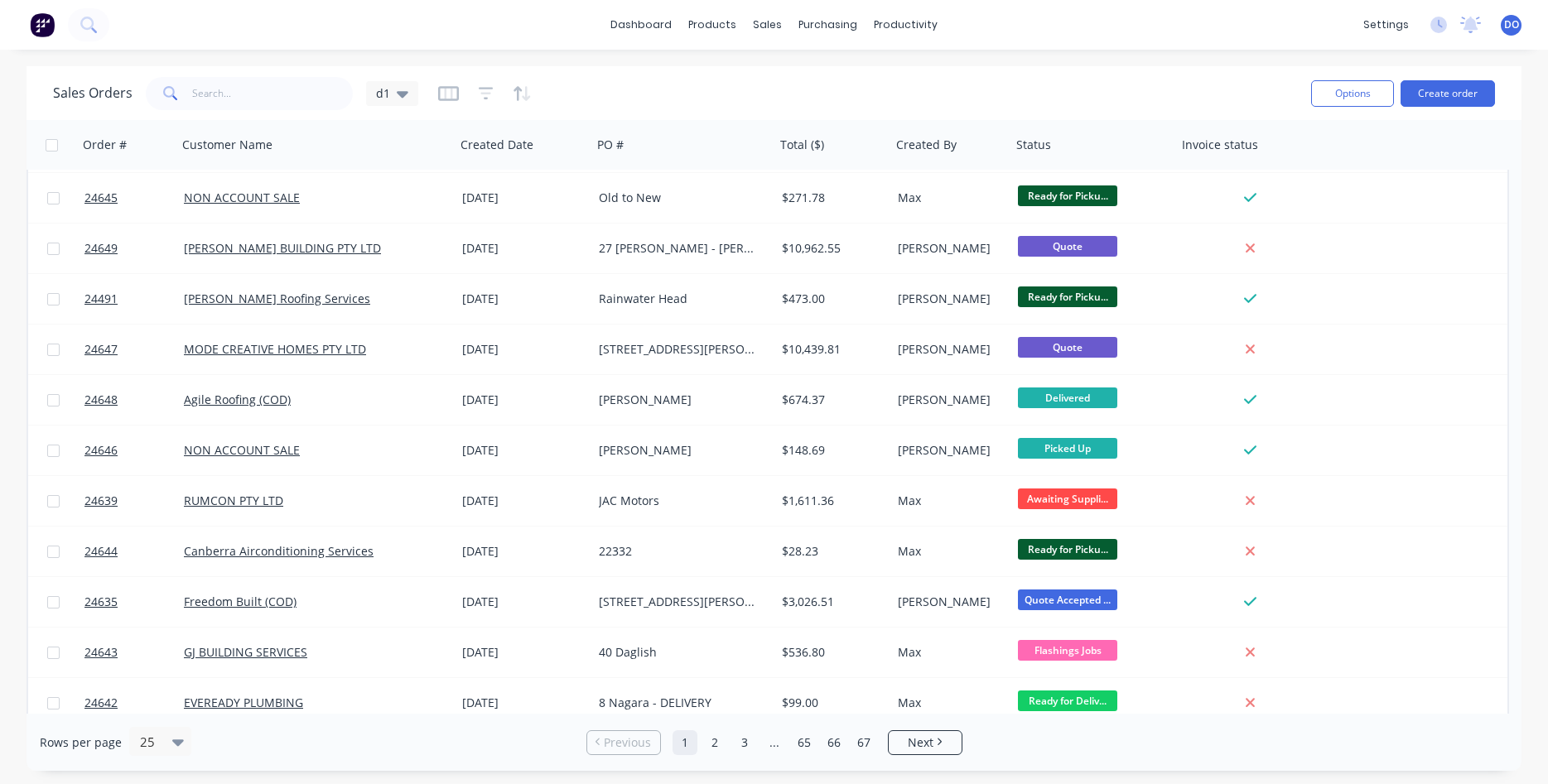
scroll to position [567, 0]
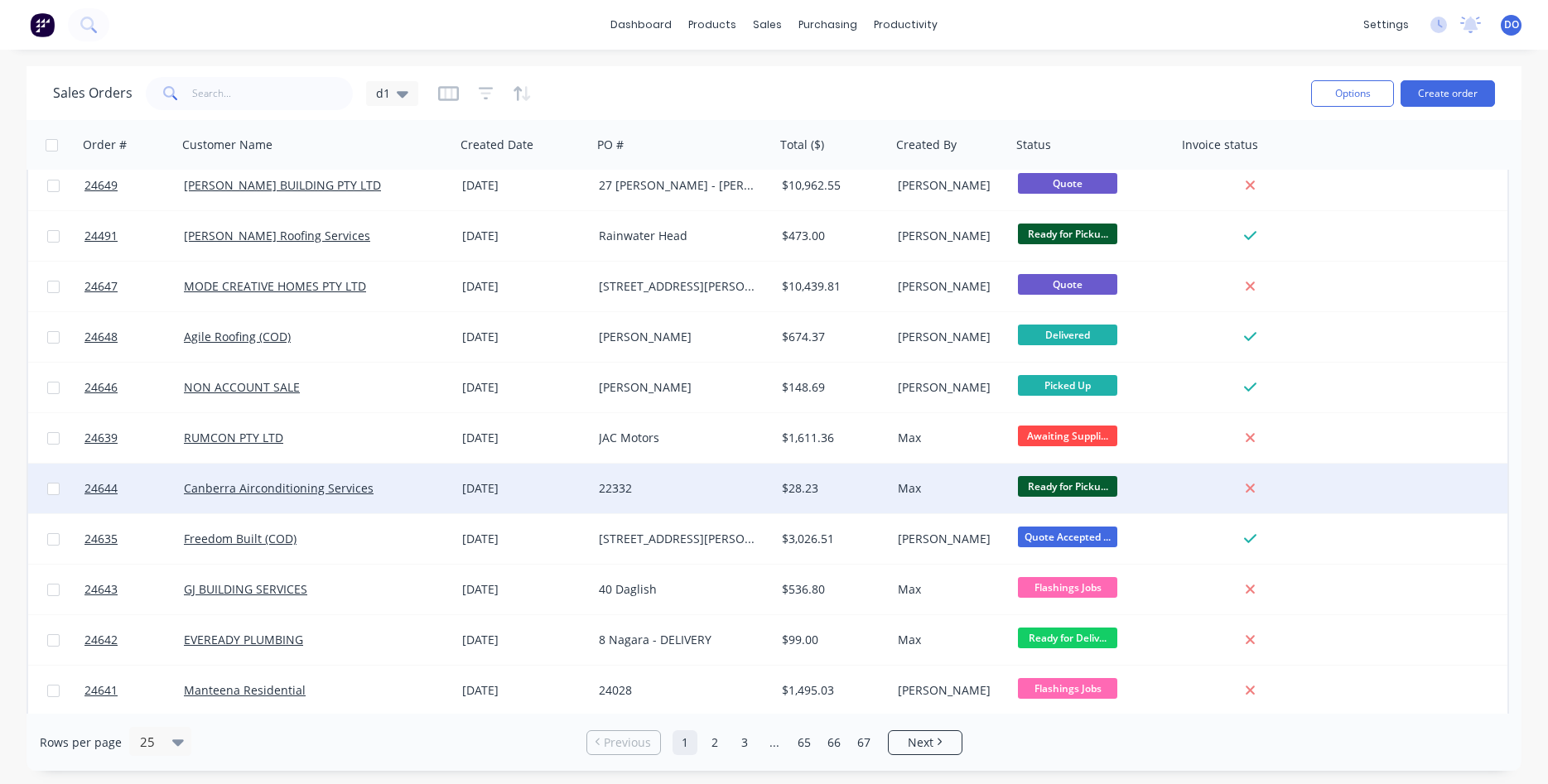
click at [990, 486] on div "Max" at bounding box center [949, 488] width 102 height 16
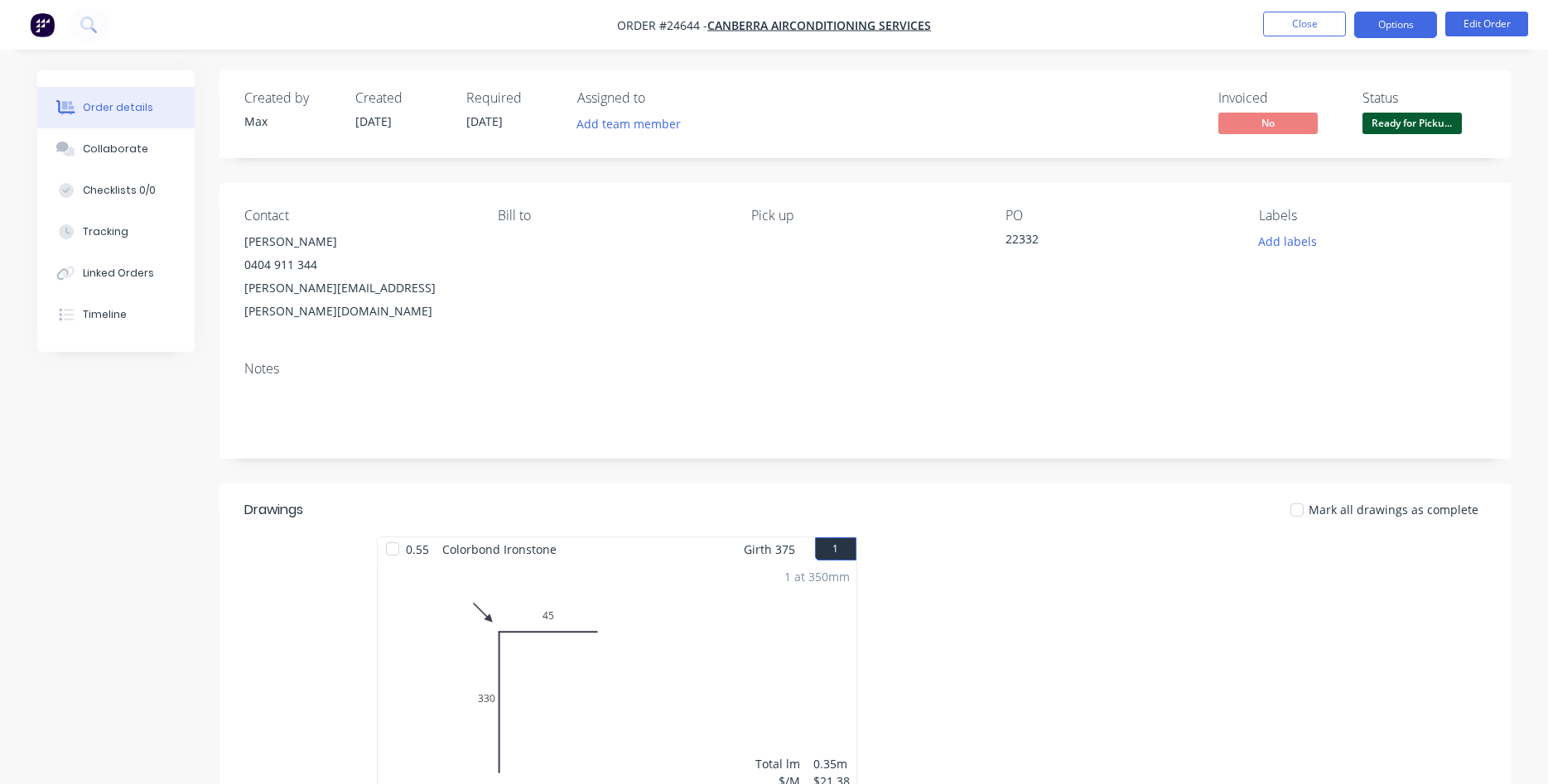
click at [1402, 15] on button "Options" at bounding box center [1396, 25] width 83 height 27
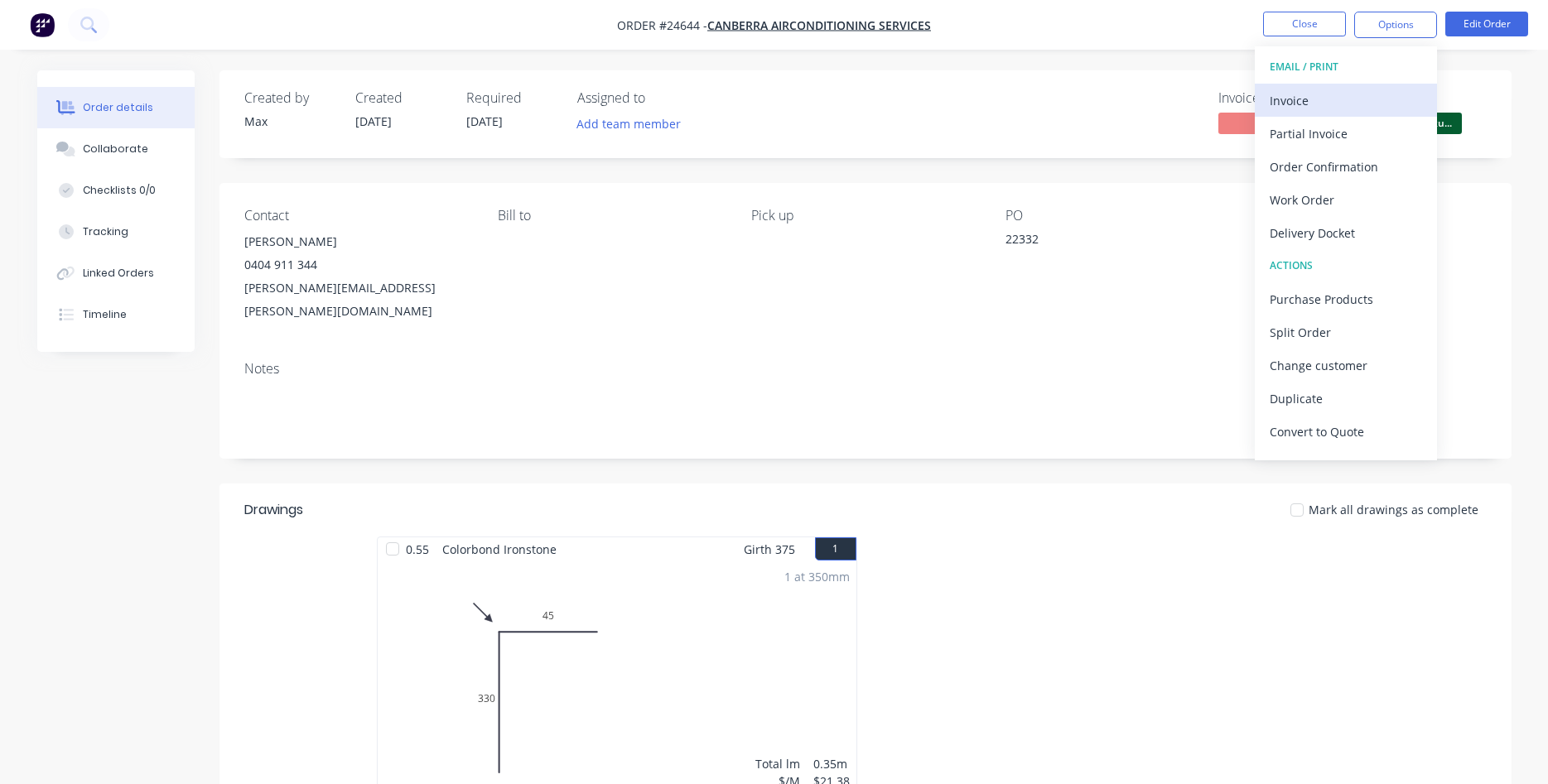
click at [1276, 98] on div "Invoice" at bounding box center [1346, 101] width 152 height 24
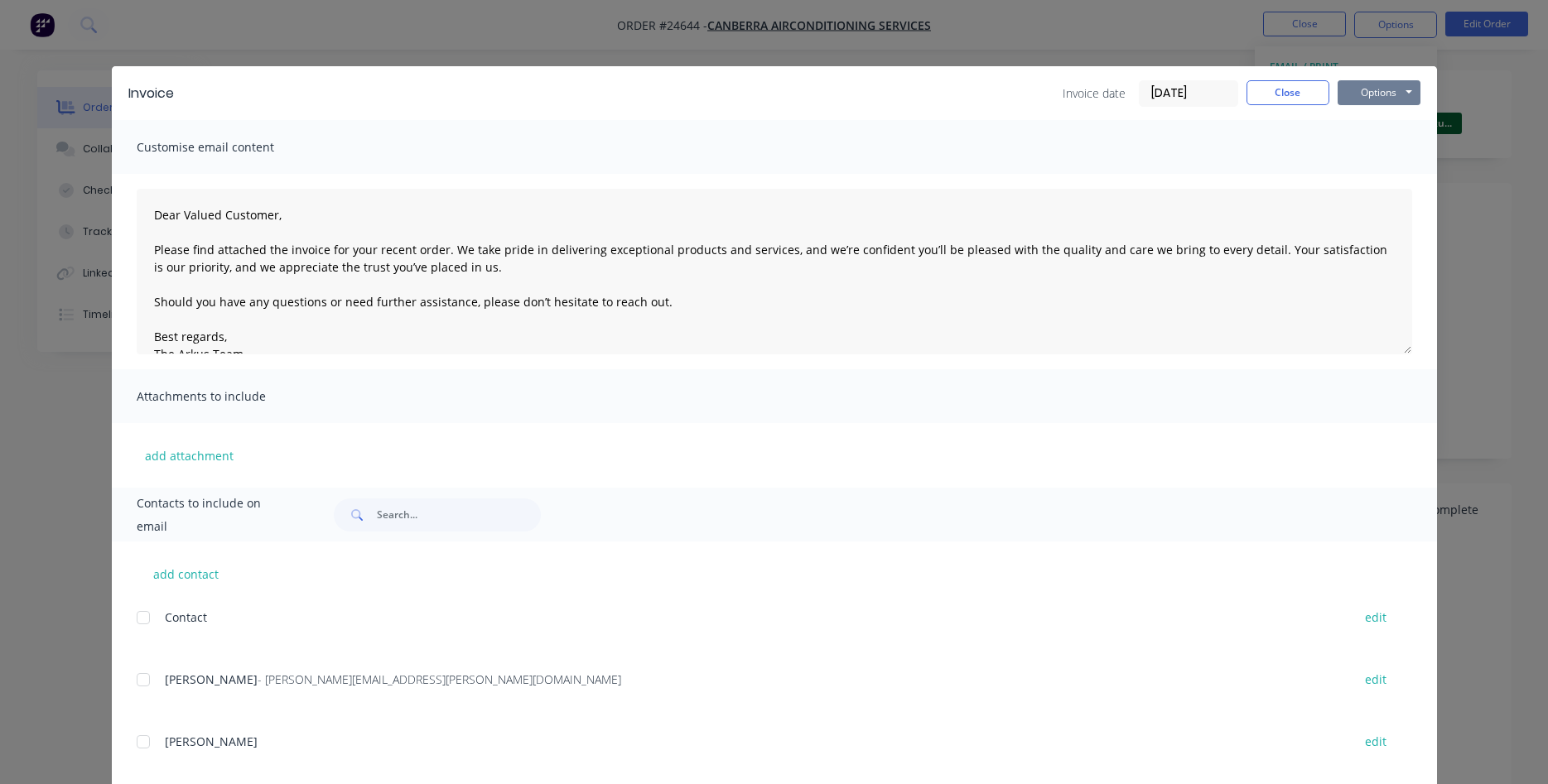
click at [1362, 87] on button "Options" at bounding box center [1378, 92] width 83 height 25
click at [1385, 148] on button "Print" at bounding box center [1390, 150] width 106 height 27
click at [1294, 89] on button "Close" at bounding box center [1288, 92] width 83 height 25
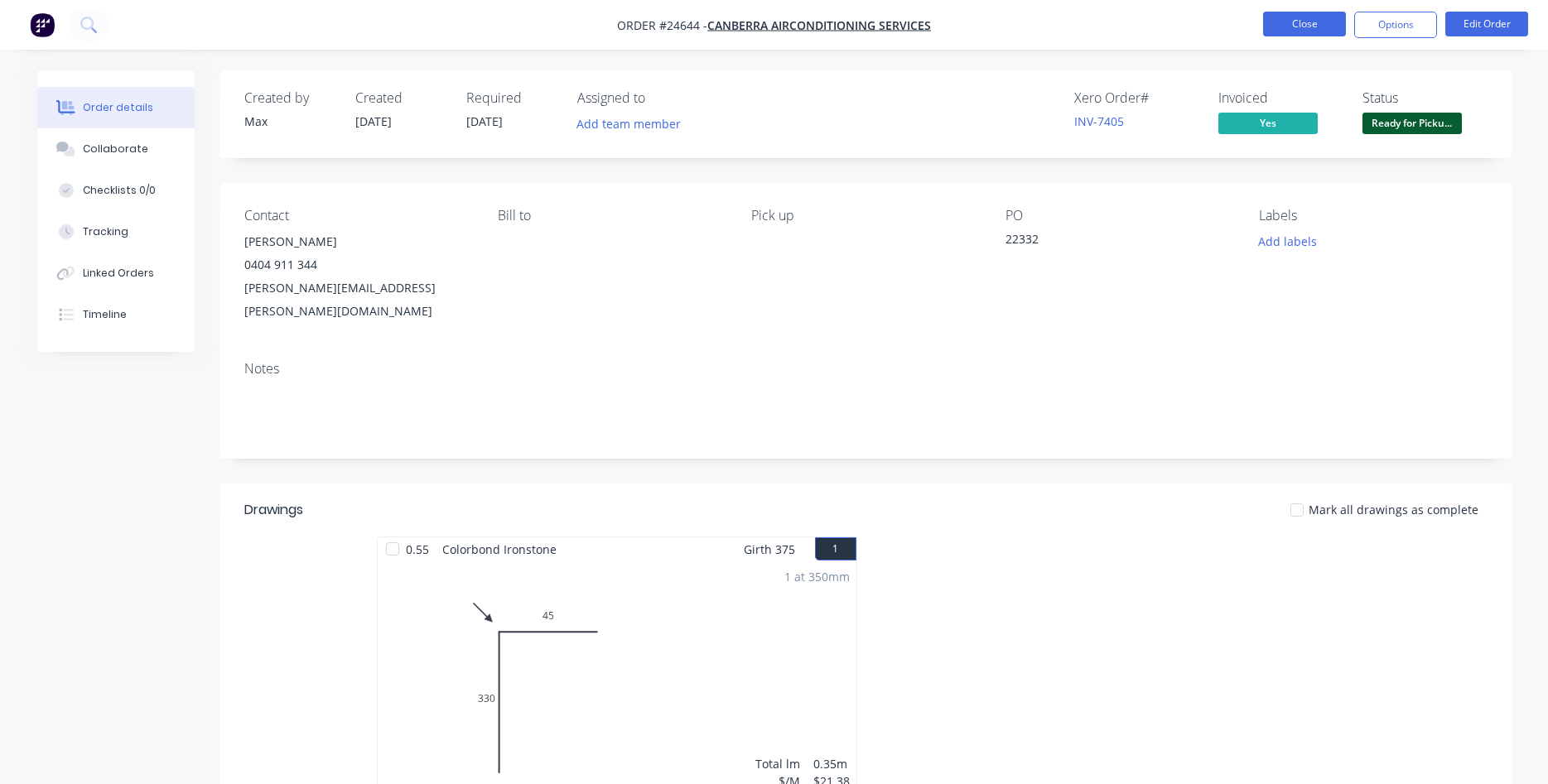
click at [1298, 20] on button "Close" at bounding box center [1304, 24] width 83 height 25
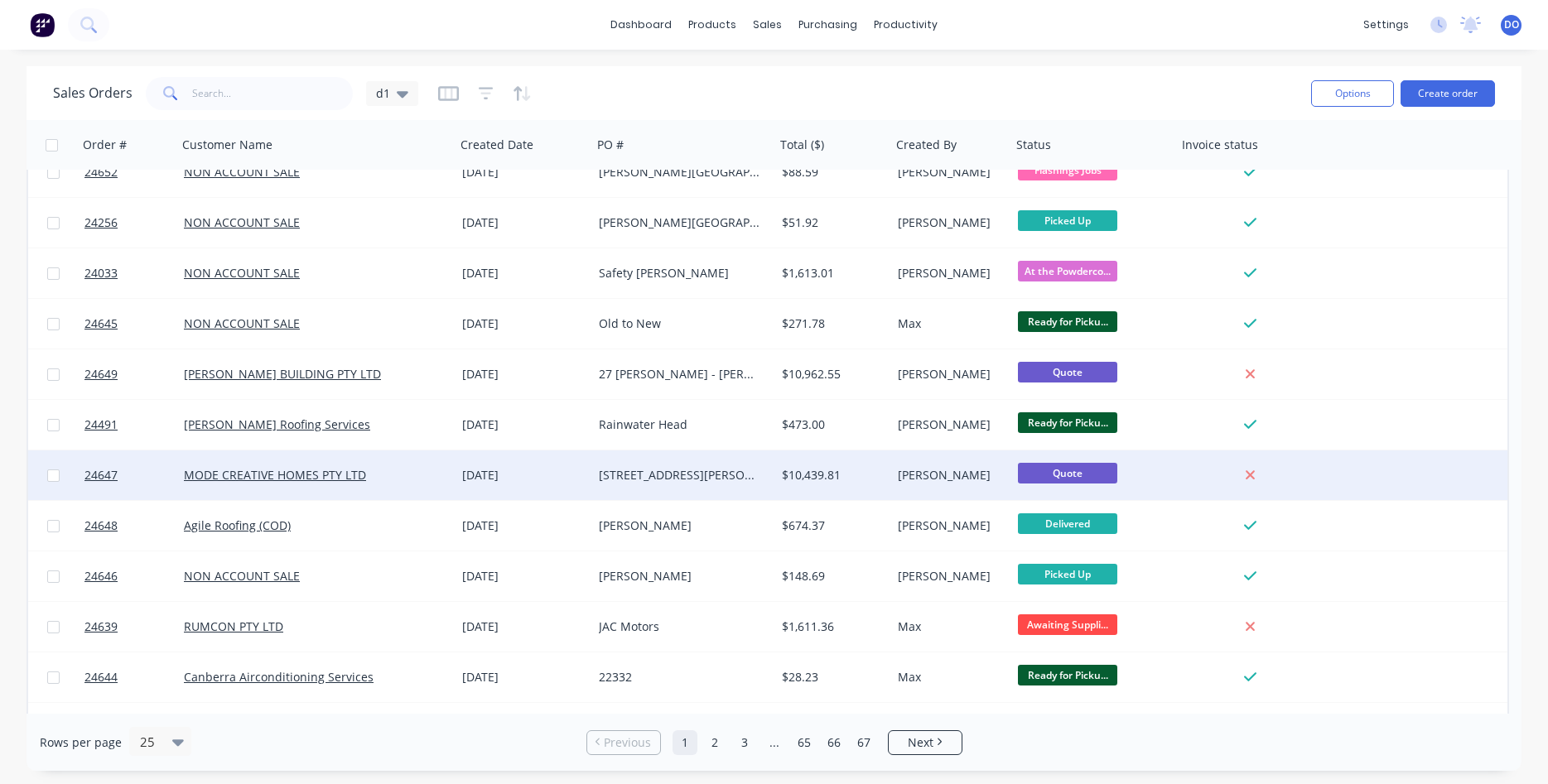
scroll to position [472, 0]
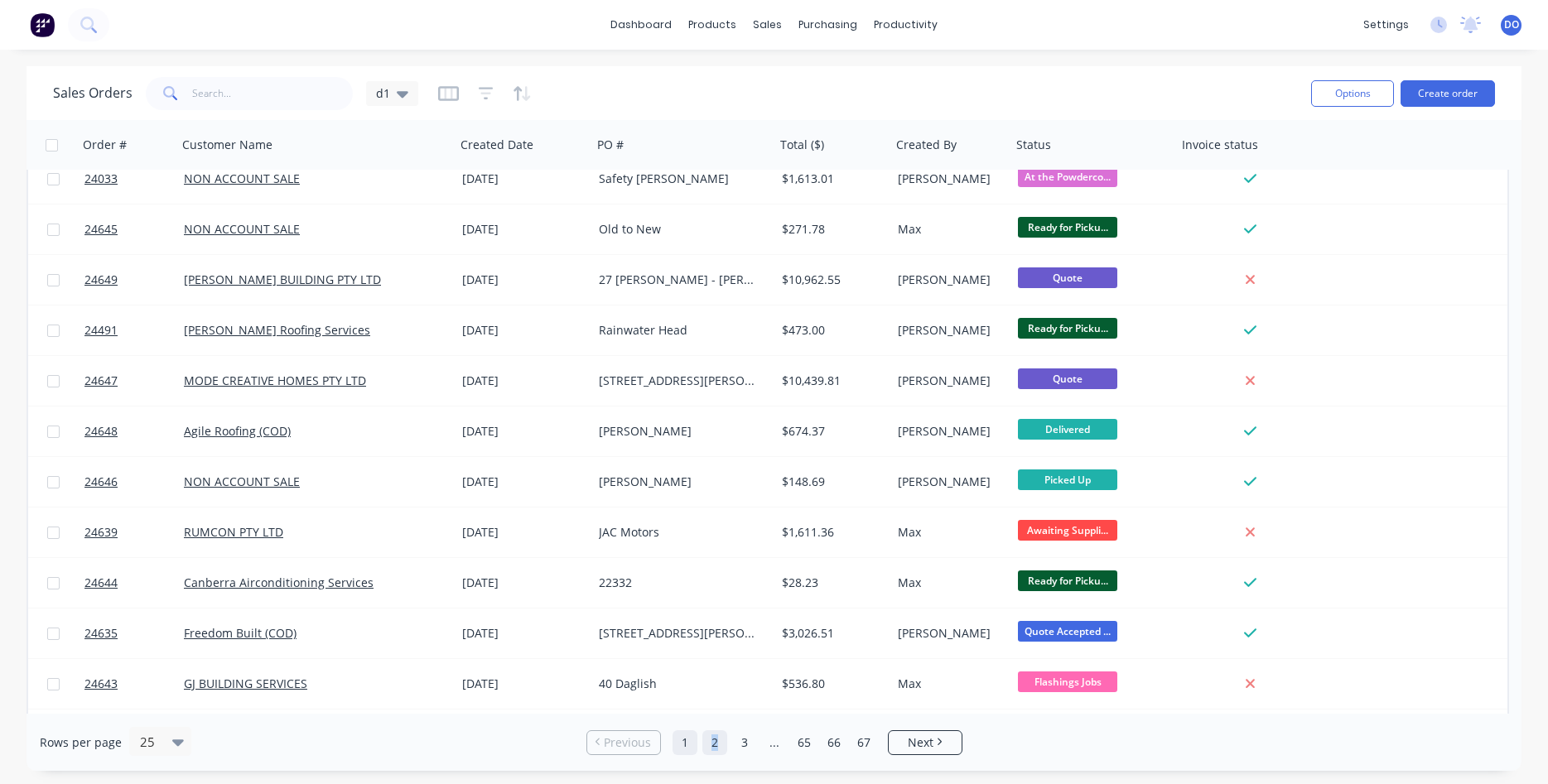
click at [715, 746] on link "2" at bounding box center [714, 742] width 25 height 25
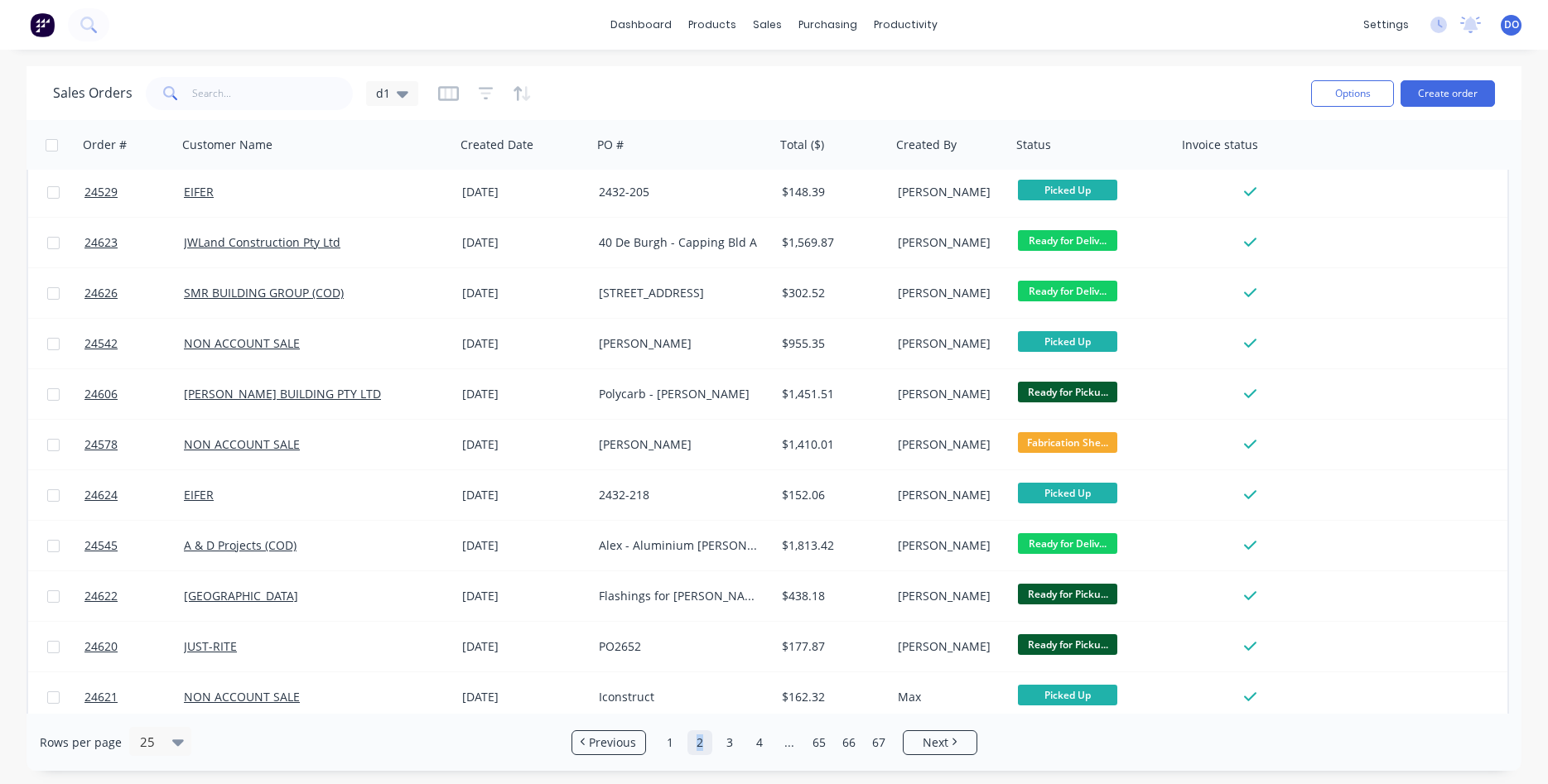
scroll to position [719, 0]
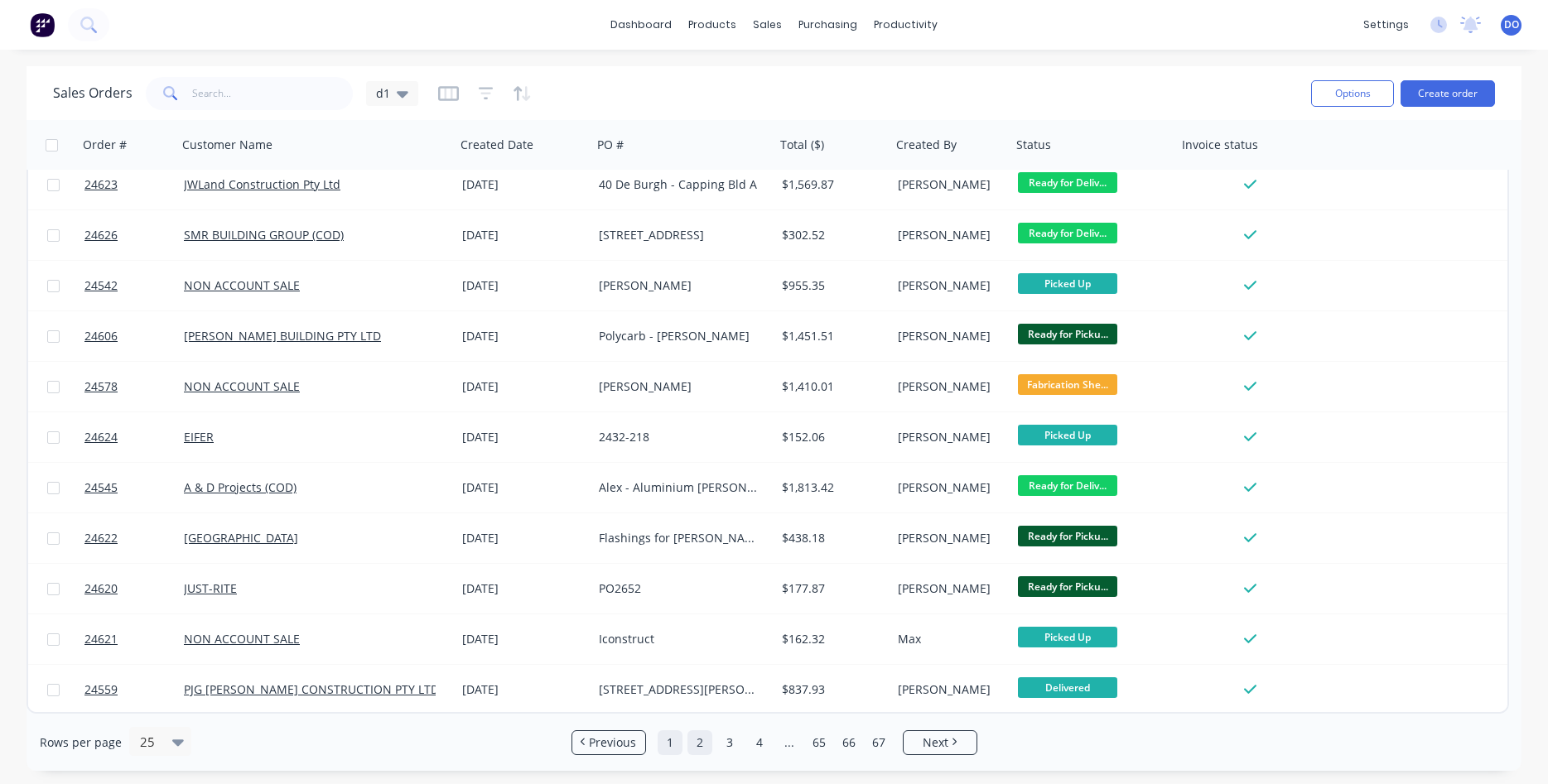
click at [669, 745] on link "1" at bounding box center [670, 742] width 25 height 25
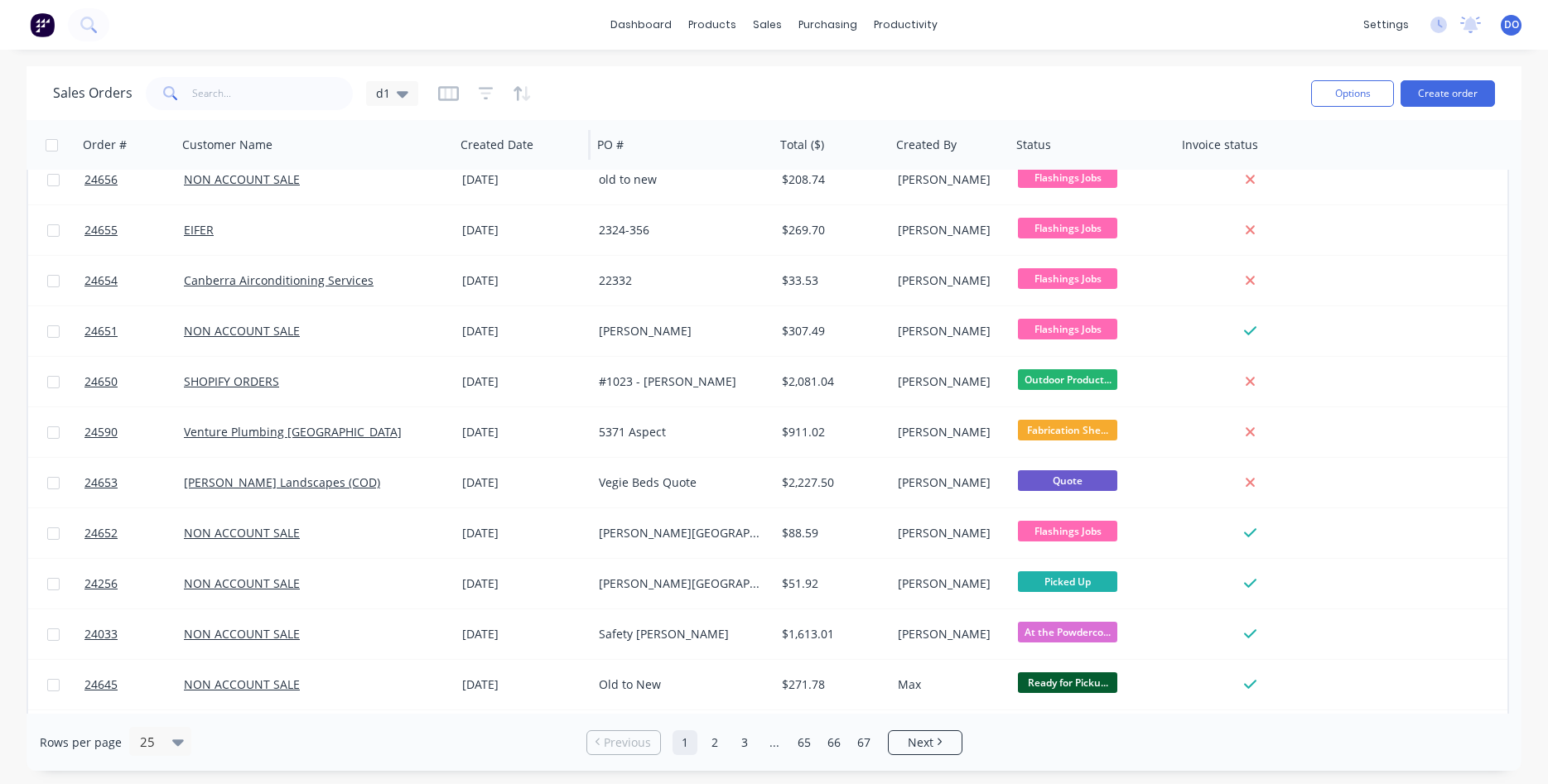
scroll to position [0, 0]
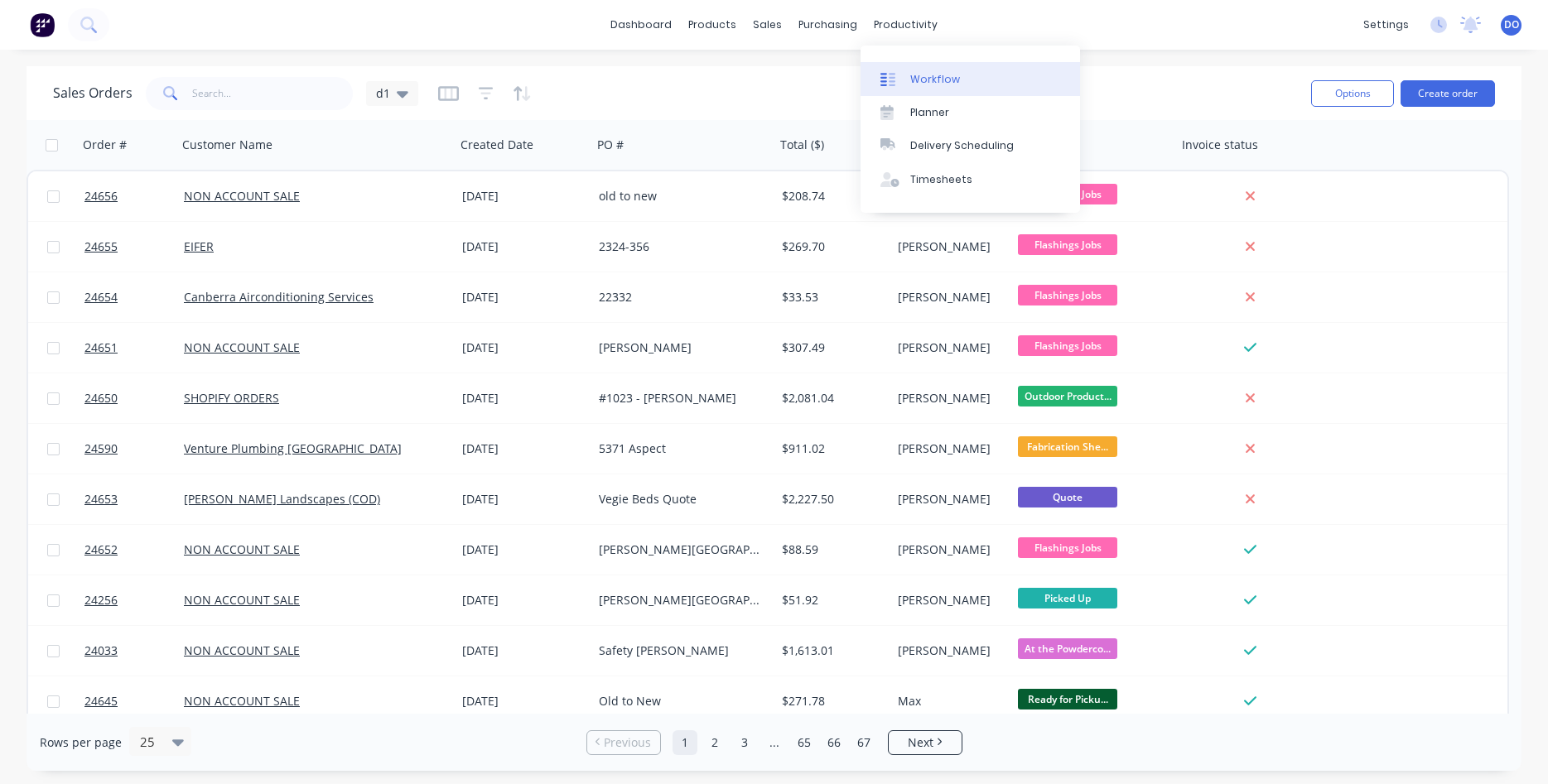
click at [920, 83] on div "Workflow" at bounding box center [935, 79] width 50 height 15
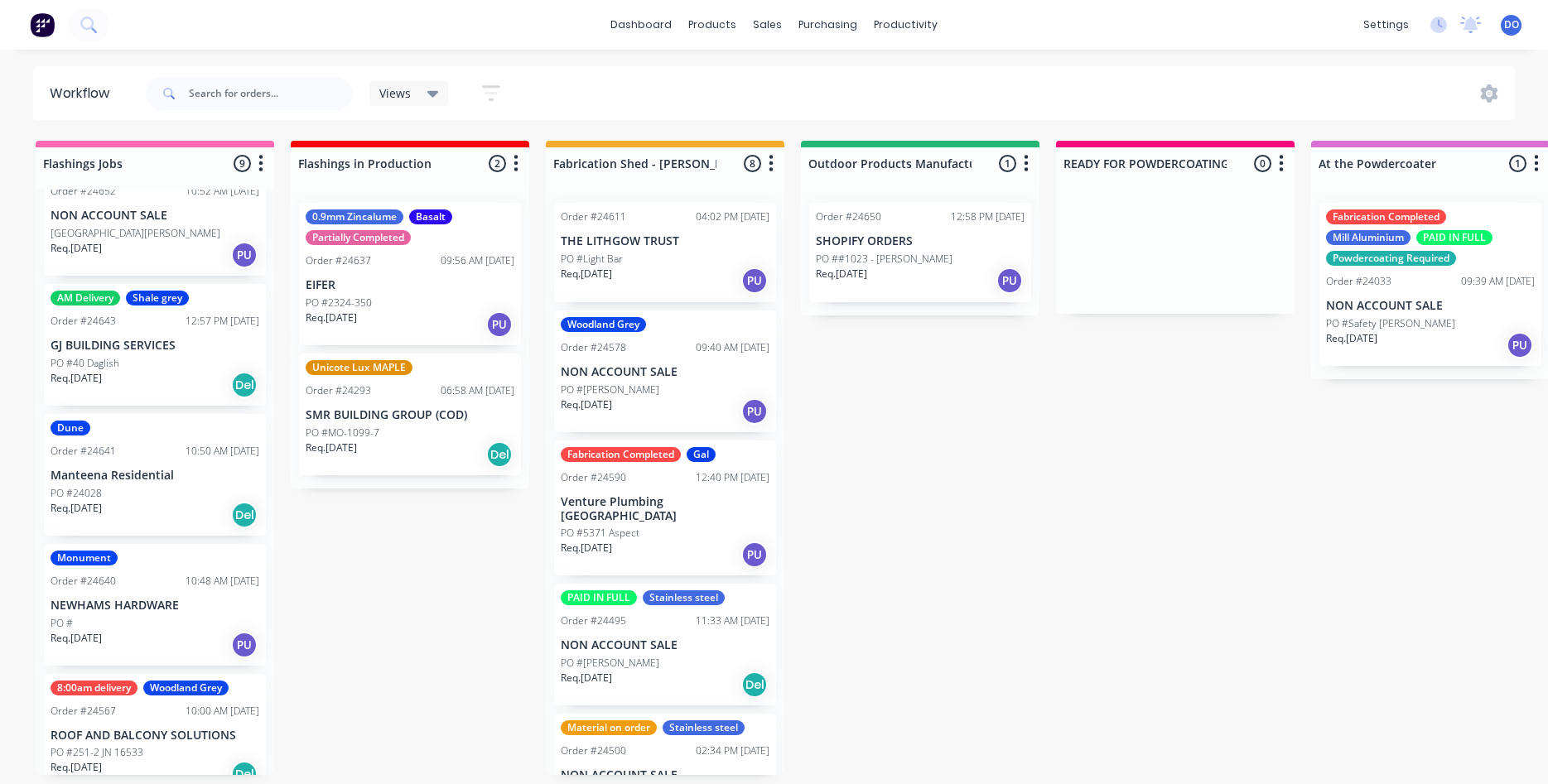
scroll to position [599, 0]
